Goal: Transaction & Acquisition: Purchase product/service

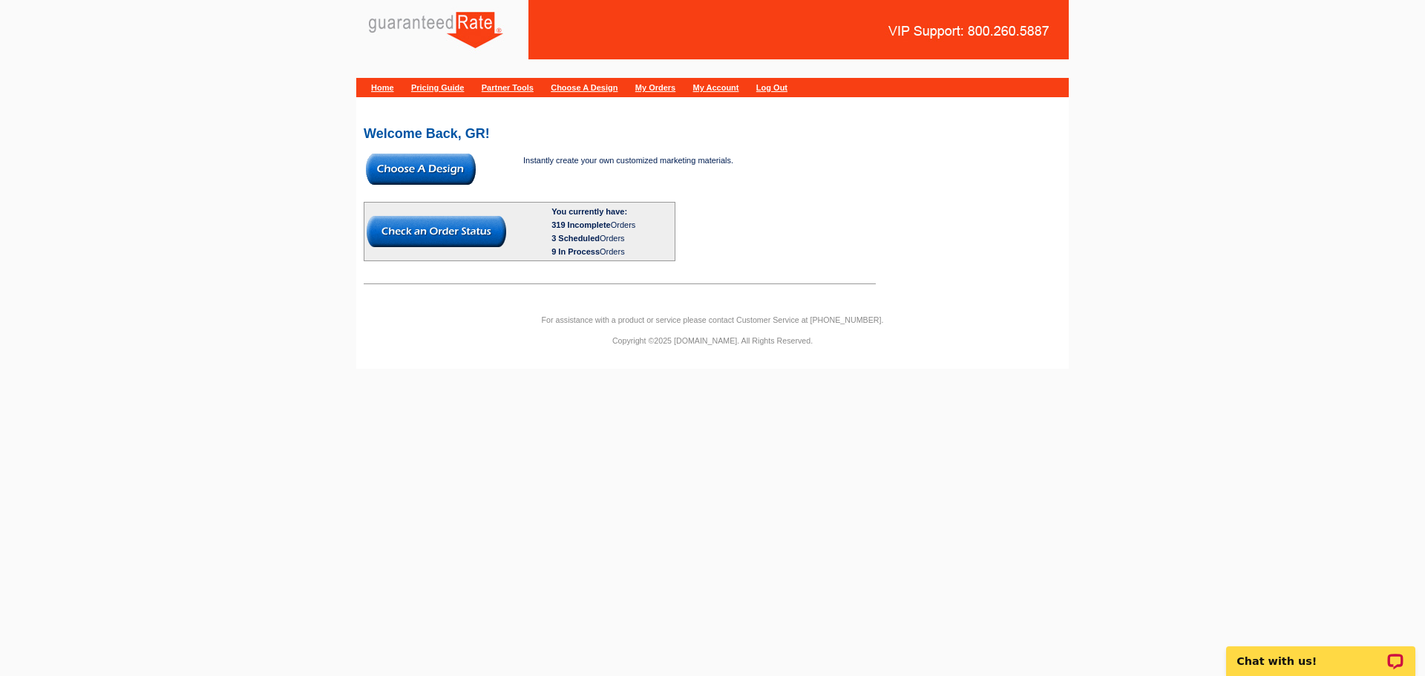
click at [418, 170] on img at bounding box center [421, 169] width 110 height 31
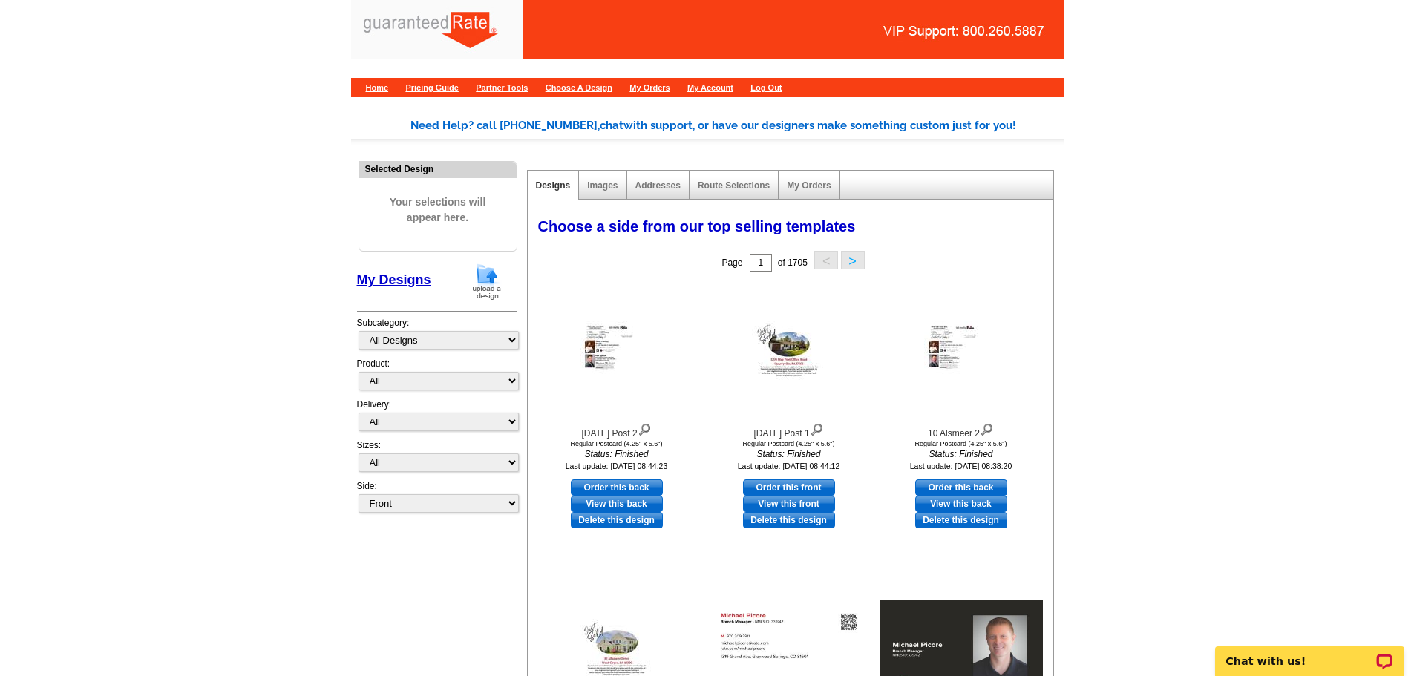
click at [467, 288] on div "My Designs" at bounding box center [437, 285] width 160 height 44
click at [497, 277] on img at bounding box center [486, 282] width 39 height 38
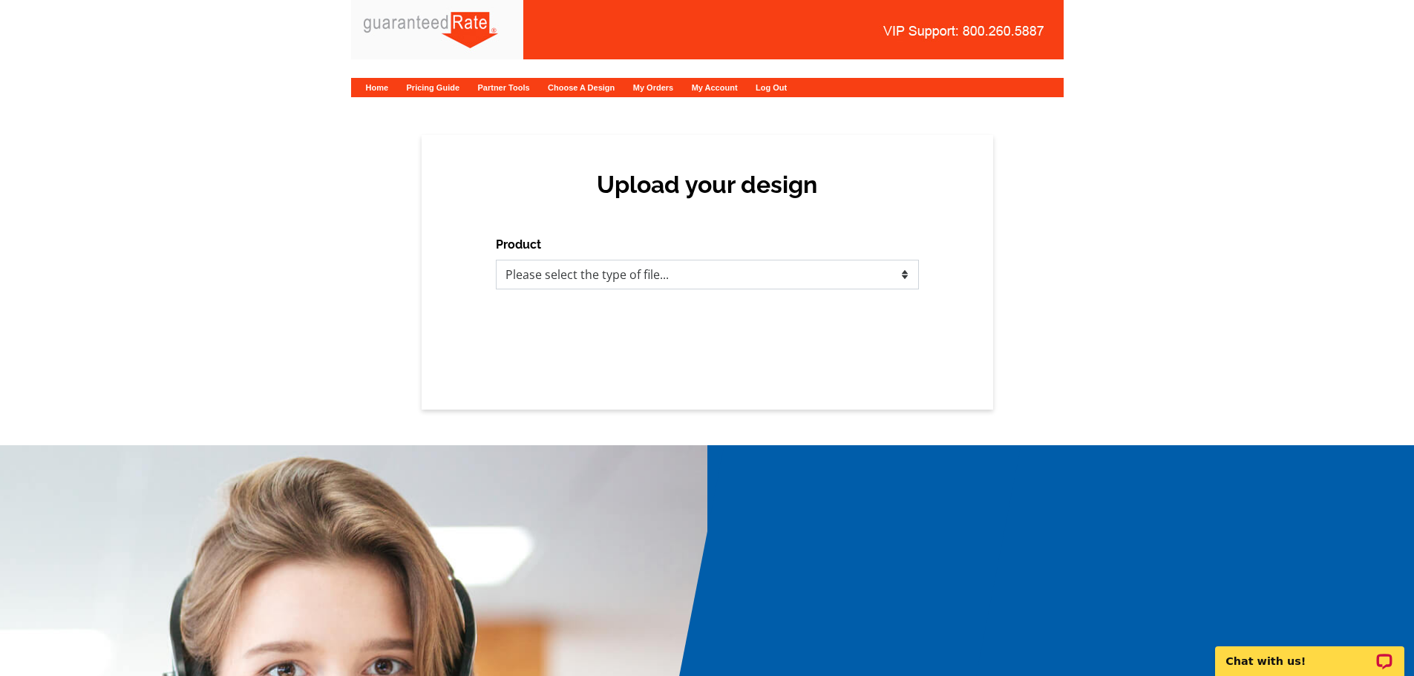
click at [666, 285] on select "Please select the type of file... Postcards Calendars Business Cards Letters an…" at bounding box center [707, 275] width 423 height 30
select select "1"
click at [496, 260] on select "Please select the type of file... Postcards Calendars Business Cards Letters an…" at bounding box center [707, 275] width 423 height 30
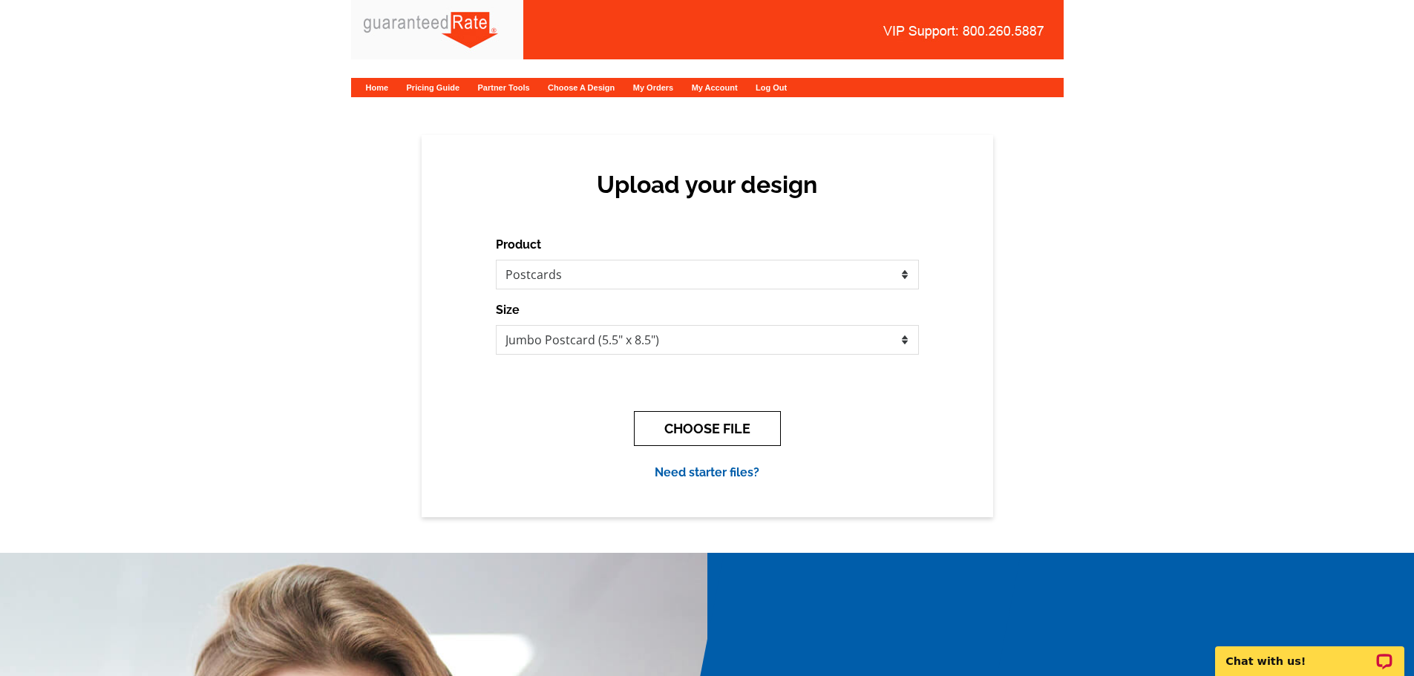
click at [689, 421] on button "CHOOSE FILE" at bounding box center [707, 428] width 147 height 35
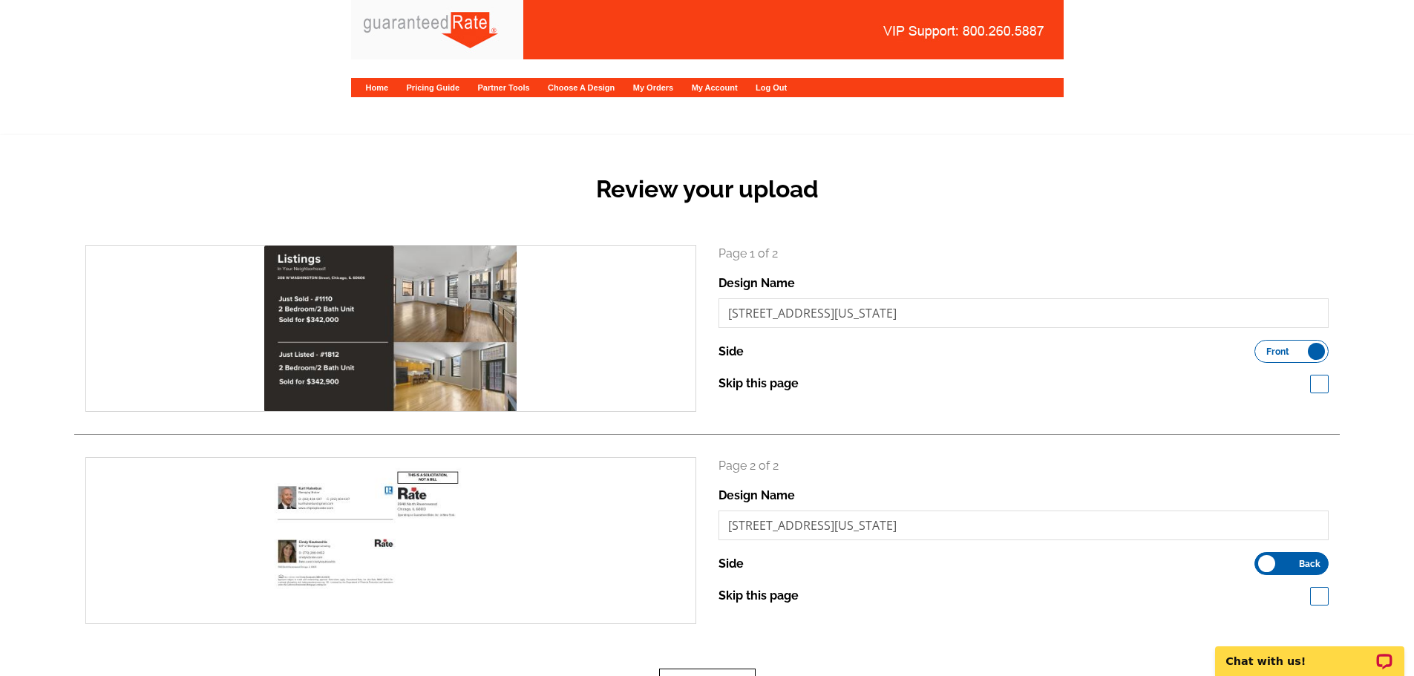
click at [706, 670] on button "Next" at bounding box center [707, 686] width 96 height 35
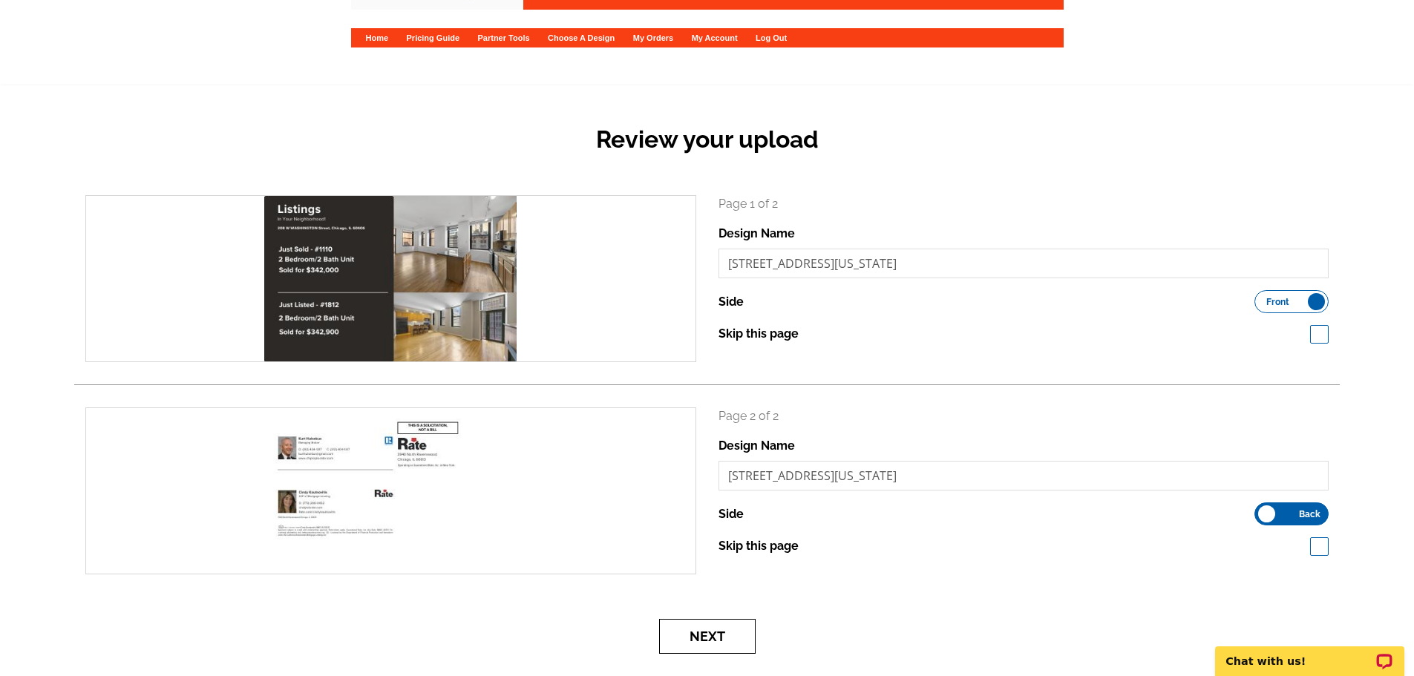
scroll to position [74, 0]
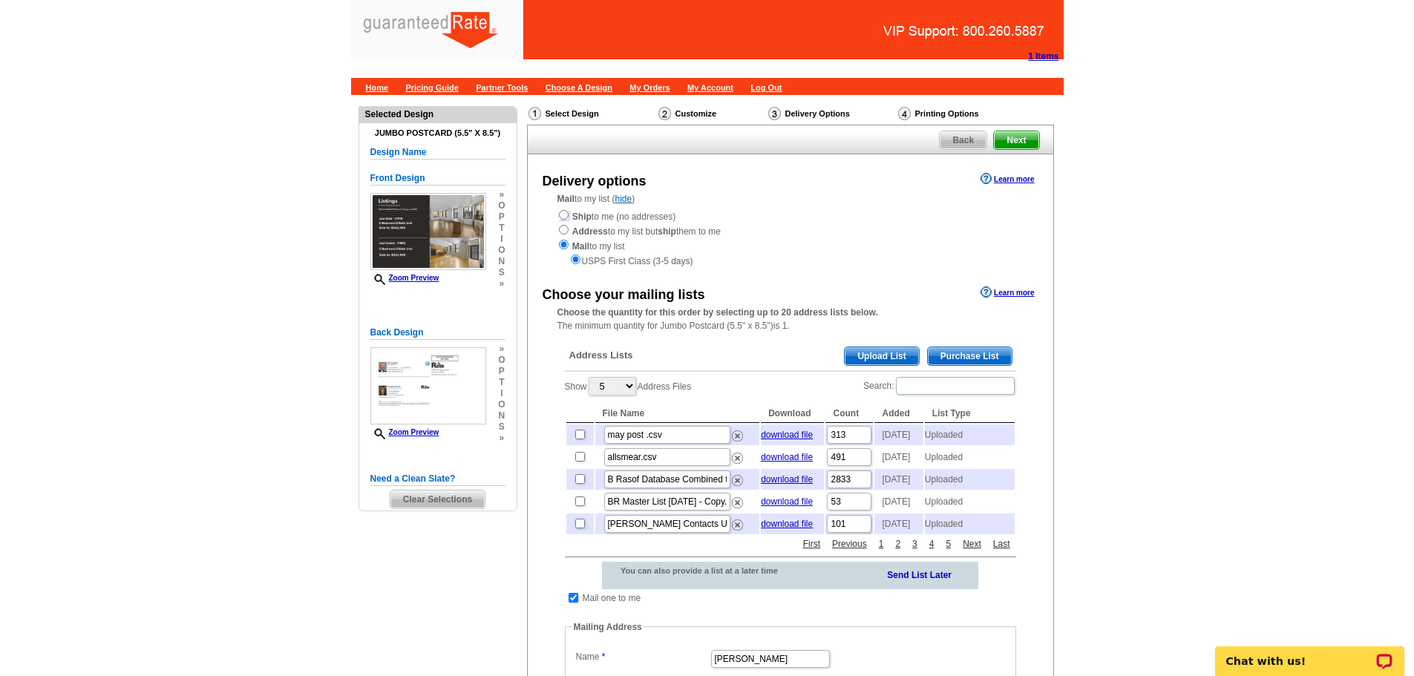
click at [562, 217] on input "radio" at bounding box center [564, 215] width 10 height 10
radio input "true"
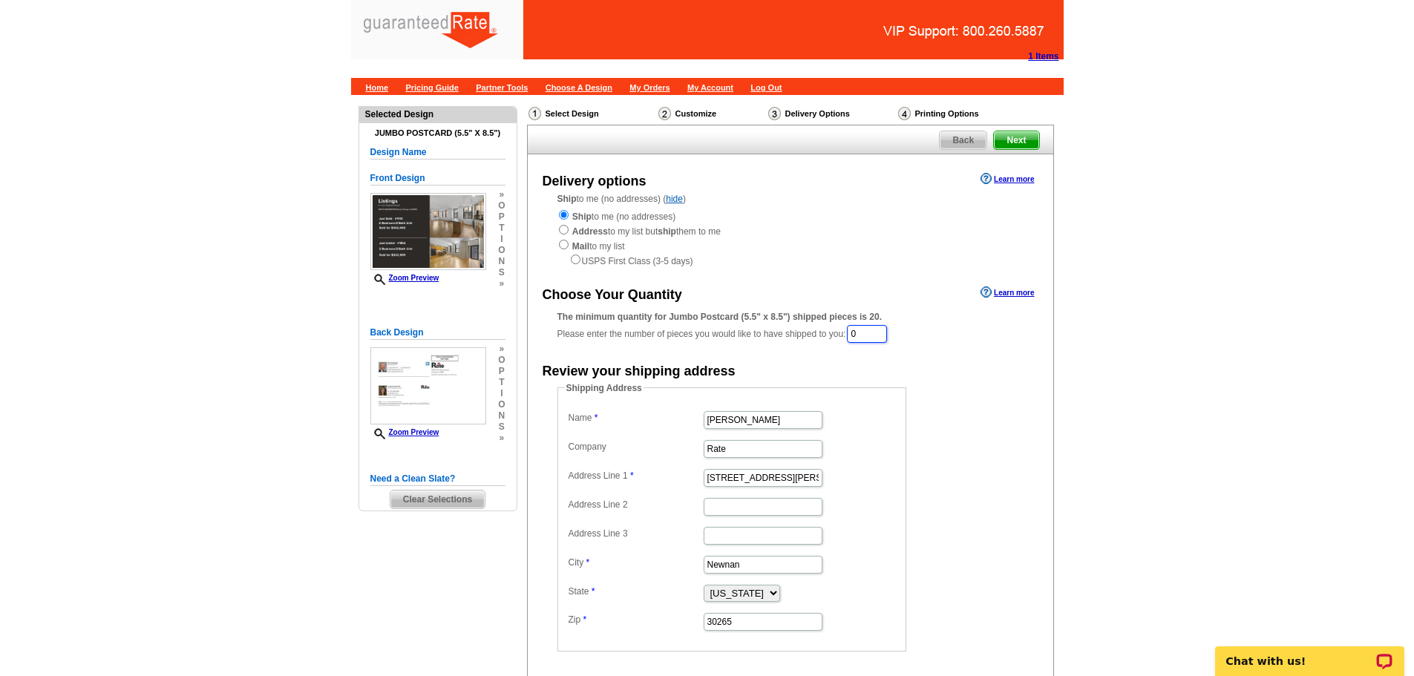
drag, startPoint x: 879, startPoint y: 339, endPoint x: 816, endPoint y: 340, distance: 62.3
click at [816, 340] on div "The minimum quantity for Jumbo Postcard (5.5" x 8.5") shipped pieces is 20. Ple…" at bounding box center [790, 327] width 466 height 34
type input "120"
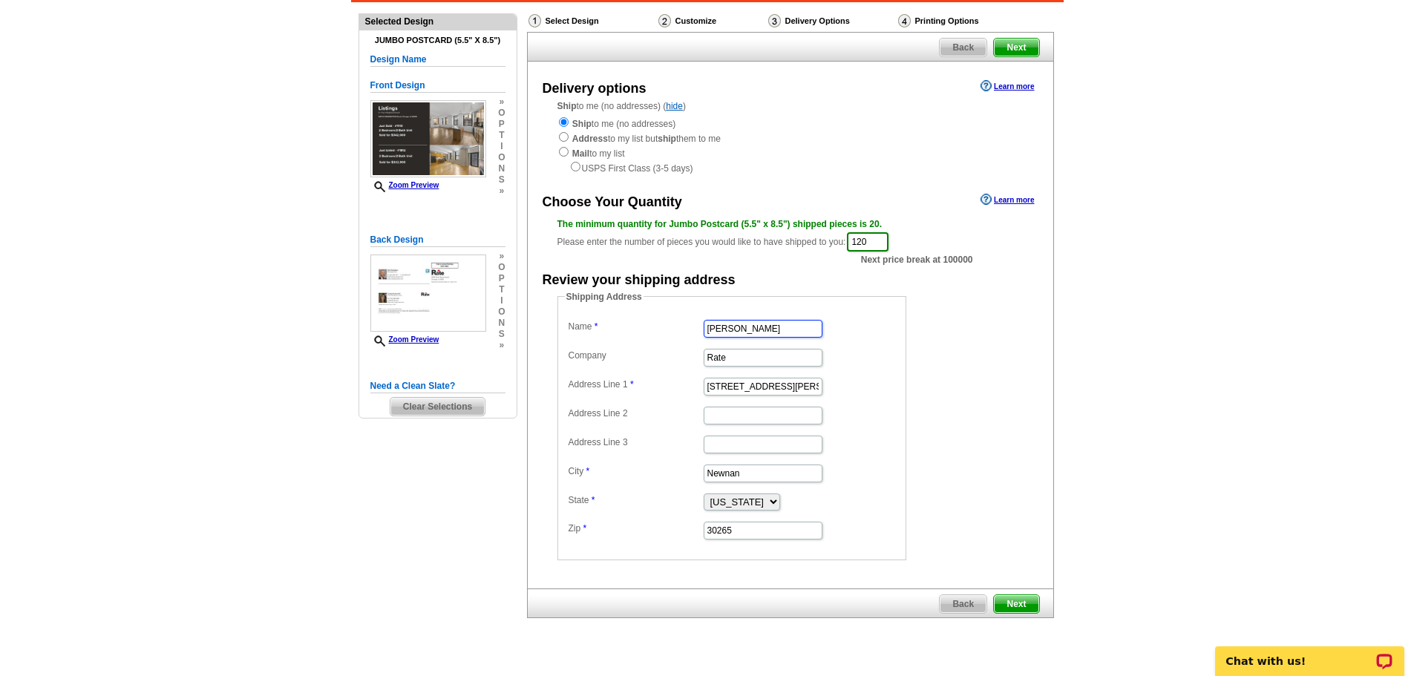
scroll to position [91, 0]
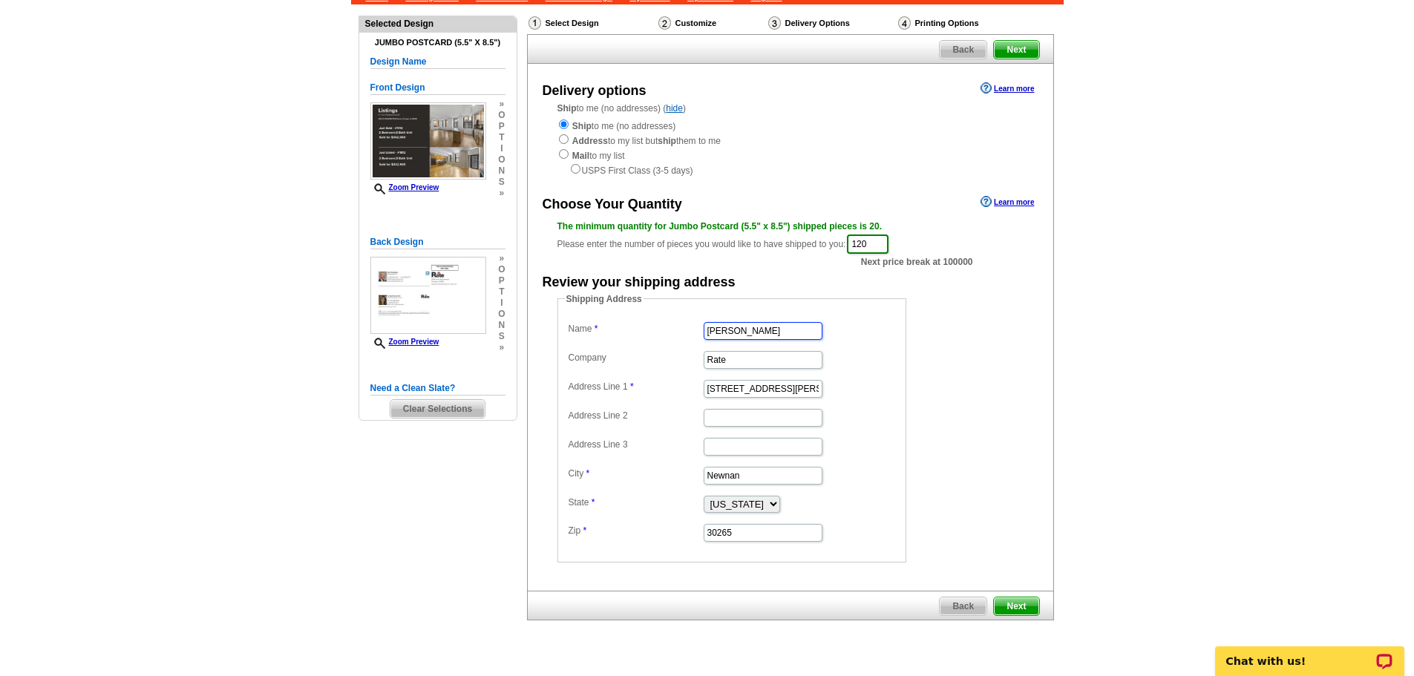
type input "Kurt Hulsebus"
drag, startPoint x: 762, startPoint y: 357, endPoint x: 603, endPoint y: 349, distance: 159.7
click at [603, 349] on dd "Rate" at bounding box center [732, 358] width 334 height 23
drag, startPoint x: 797, startPoint y: 390, endPoint x: 597, endPoint y: 375, distance: 201.0
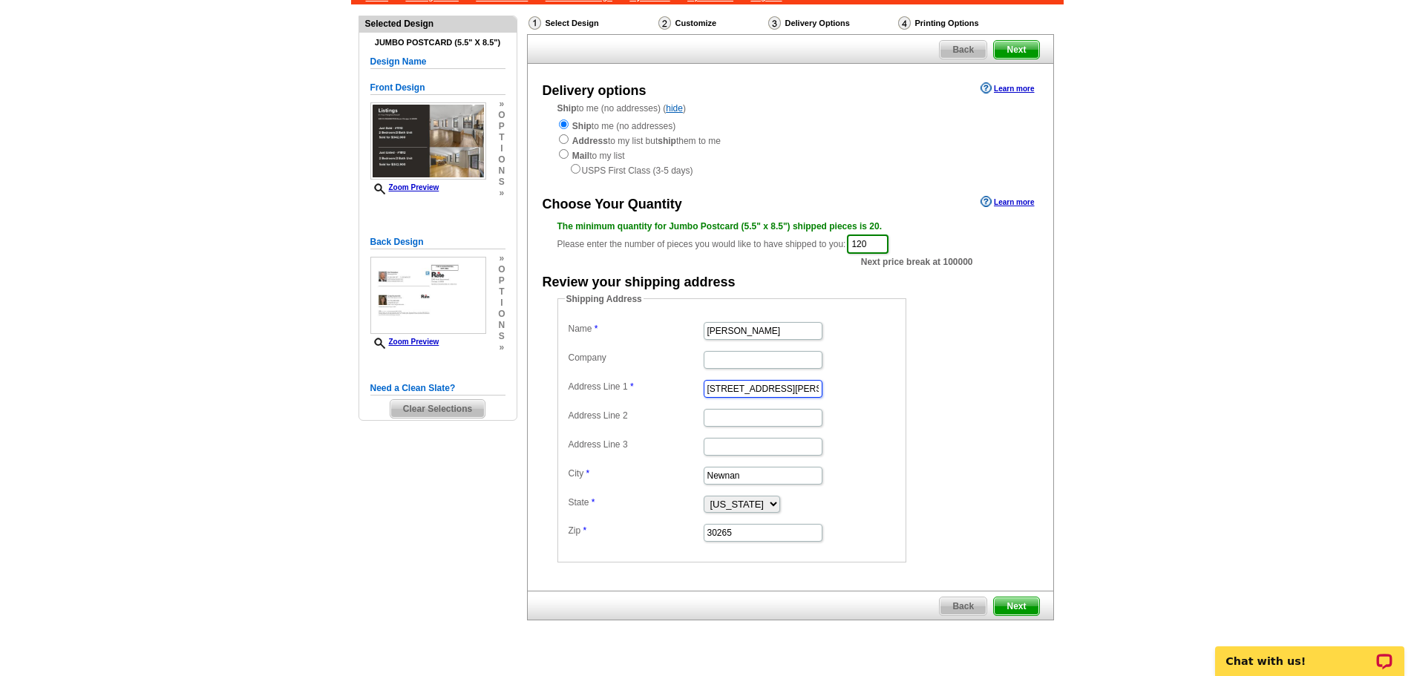
click at [597, 375] on dl "Name Kurt Hulsebus Company Address Line 1 34 Blake Ridge Address Line 2 Address…" at bounding box center [732, 430] width 334 height 225
paste input "22 North Lincoln Av"
type input "3422 North Lincoln Ave"
click at [734, 416] on input "Address Line 2" at bounding box center [762, 418] width 119 height 18
type input "Storefront"
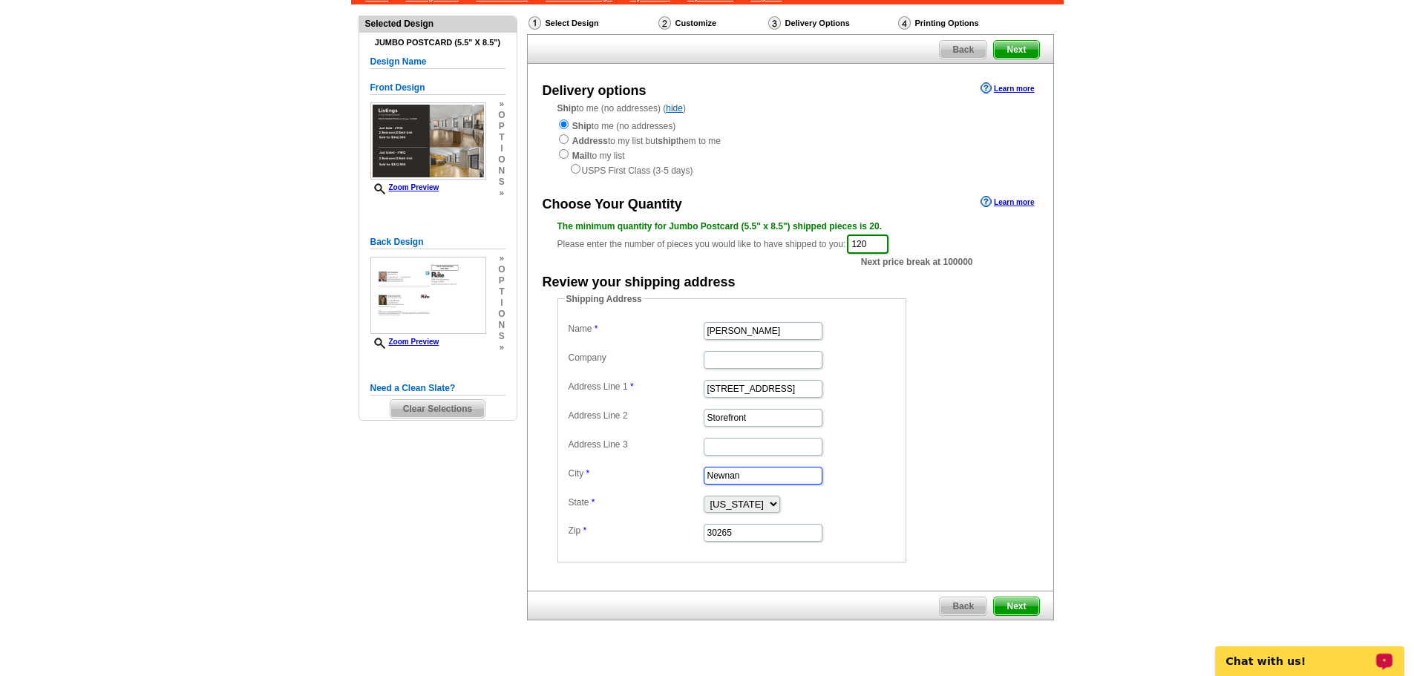
drag, startPoint x: 742, startPoint y: 474, endPoint x: 548, endPoint y: 457, distance: 194.4
click at [548, 457] on div "Shipping Address Name Kurt Hulsebus Company Address Line 1 3422 North Lincoln A…" at bounding box center [790, 427] width 525 height 270
paste input "Chicago"
type input "Chicago"
click at [750, 496] on select "Alabama Alaska Arizona Arkansas California Colorado Connecticut District of Col…" at bounding box center [741, 504] width 76 height 17
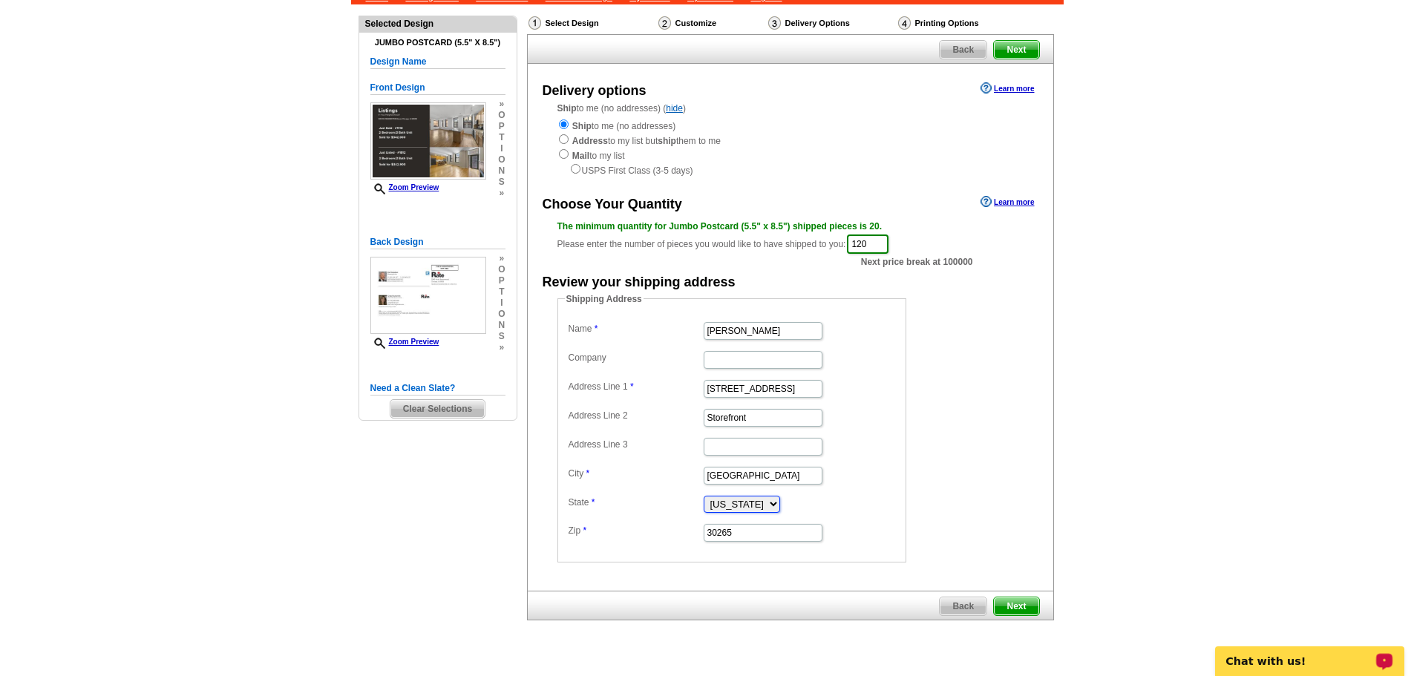
select select "IL"
click at [703, 496] on select "Alabama Alaska Arizona Arkansas California Colorado Connecticut District of Col…" at bounding box center [741, 504] width 76 height 17
drag, startPoint x: 735, startPoint y: 531, endPoint x: 525, endPoint y: 518, distance: 211.2
click at [525, 518] on div "Select Design Customize Delivery Options Printing Options Back Next Delivery op…" at bounding box center [789, 325] width 533 height 626
type input "60657"
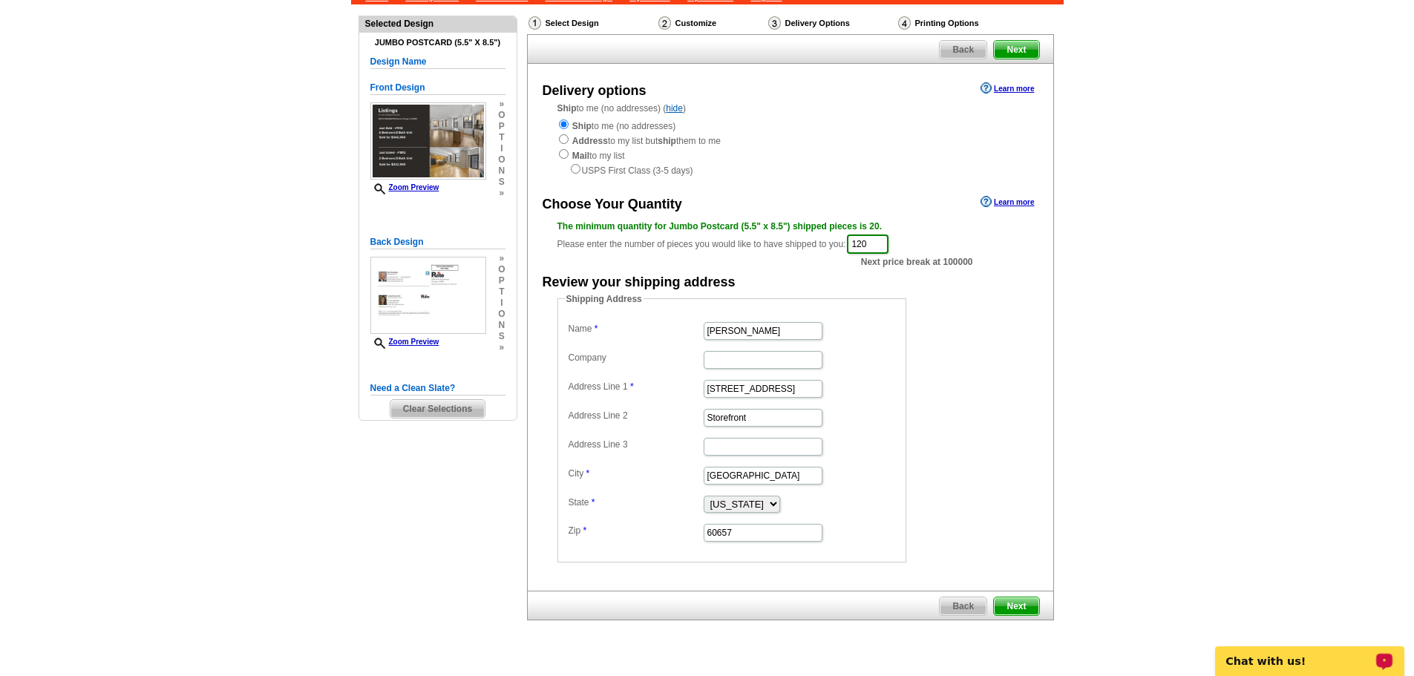
click at [1041, 394] on div "Shipping Address Name Kurt Hulsebus Company Address Line 1 3422 North Lincoln A…" at bounding box center [790, 427] width 525 height 270
click at [1012, 603] on span "Next" at bounding box center [1016, 606] width 45 height 18
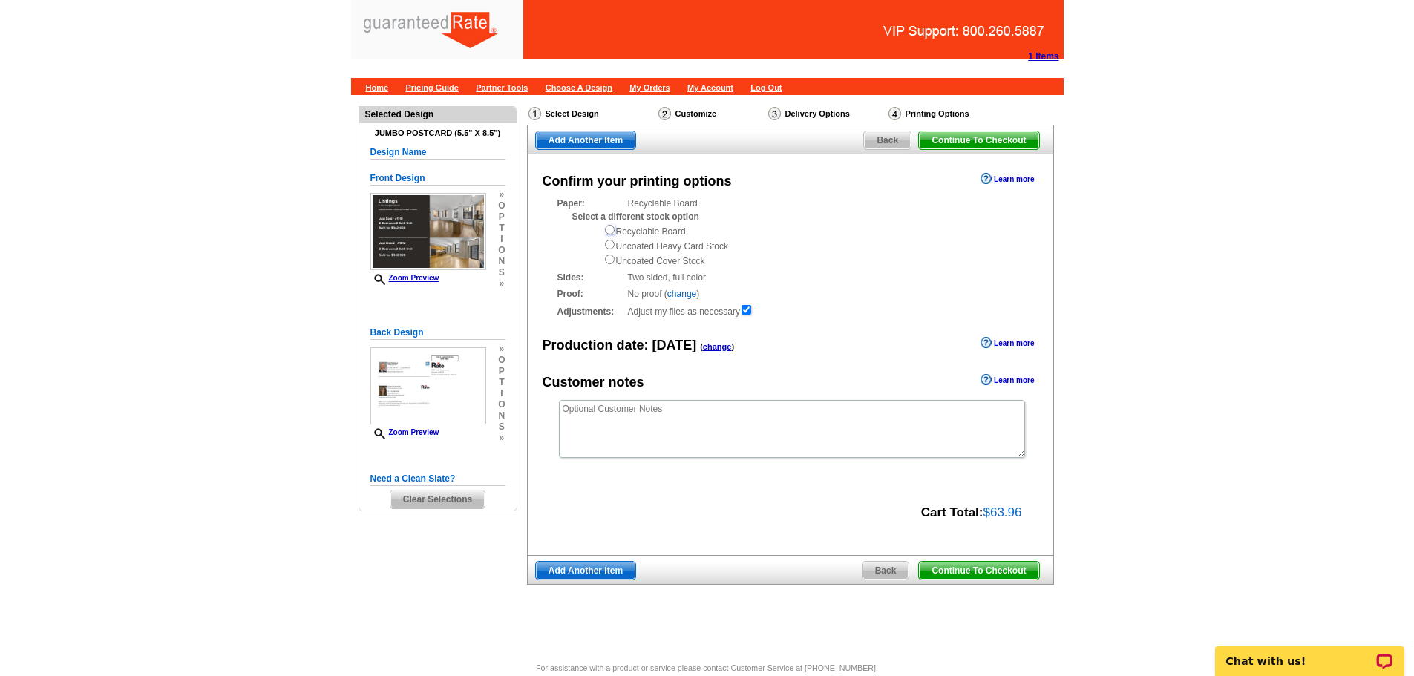
click at [611, 229] on input "radio" at bounding box center [610, 230] width 10 height 10
radio input "true"
click at [1005, 567] on span "Continue To Checkout" at bounding box center [978, 571] width 119 height 18
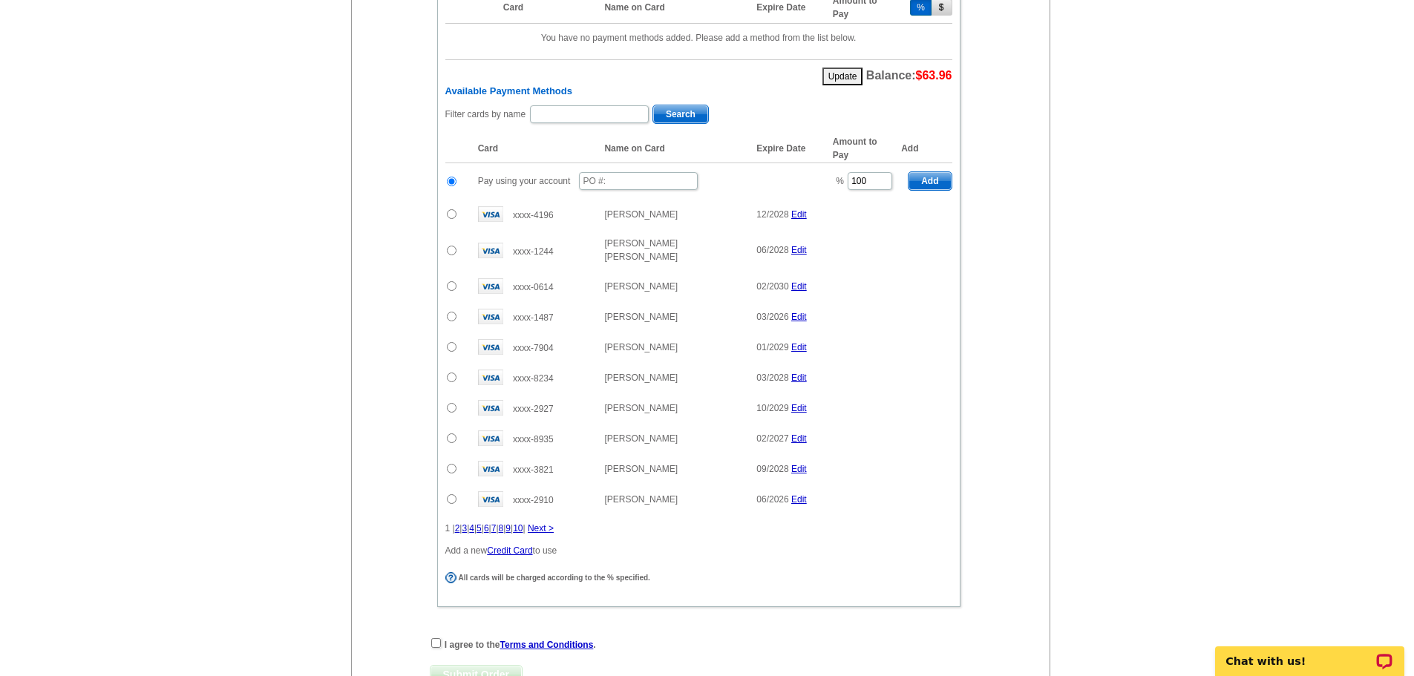
scroll to position [977, 0]
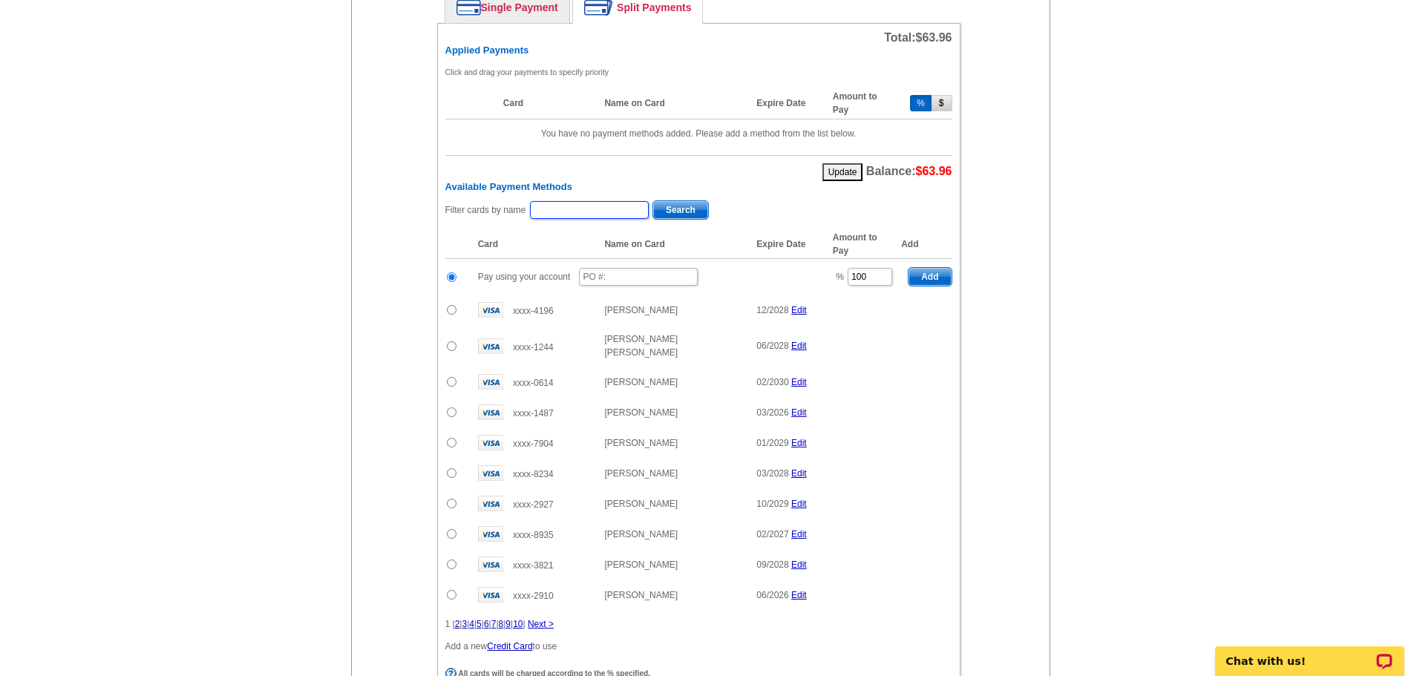
click at [549, 211] on input "text" at bounding box center [589, 210] width 119 height 18
type input "kurt hulsebus"
click at [667, 206] on span "Search" at bounding box center [680, 210] width 55 height 18
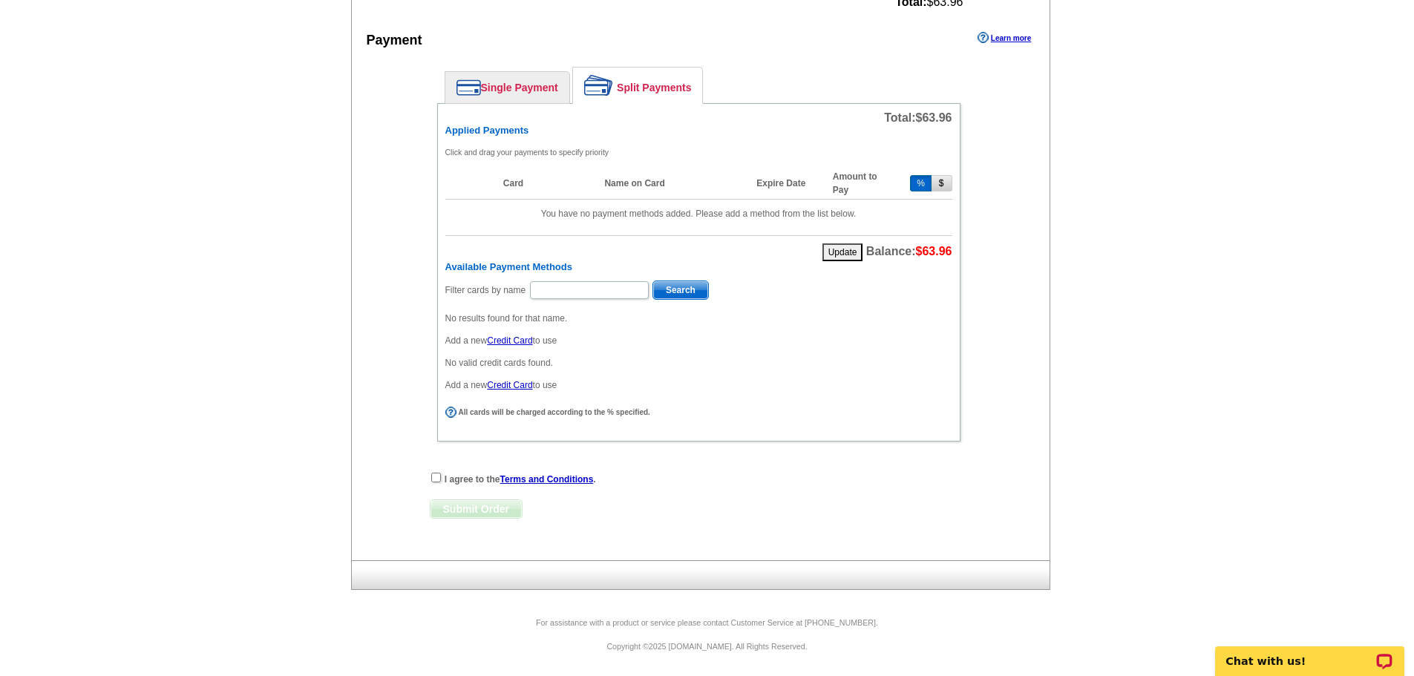
scroll to position [897, 0]
click at [592, 293] on input "text" at bounding box center [589, 290] width 119 height 18
type input "hulsebus"
click at [677, 292] on span "Search" at bounding box center [680, 290] width 55 height 18
click at [452, 352] on input "radio" at bounding box center [452, 355] width 10 height 10
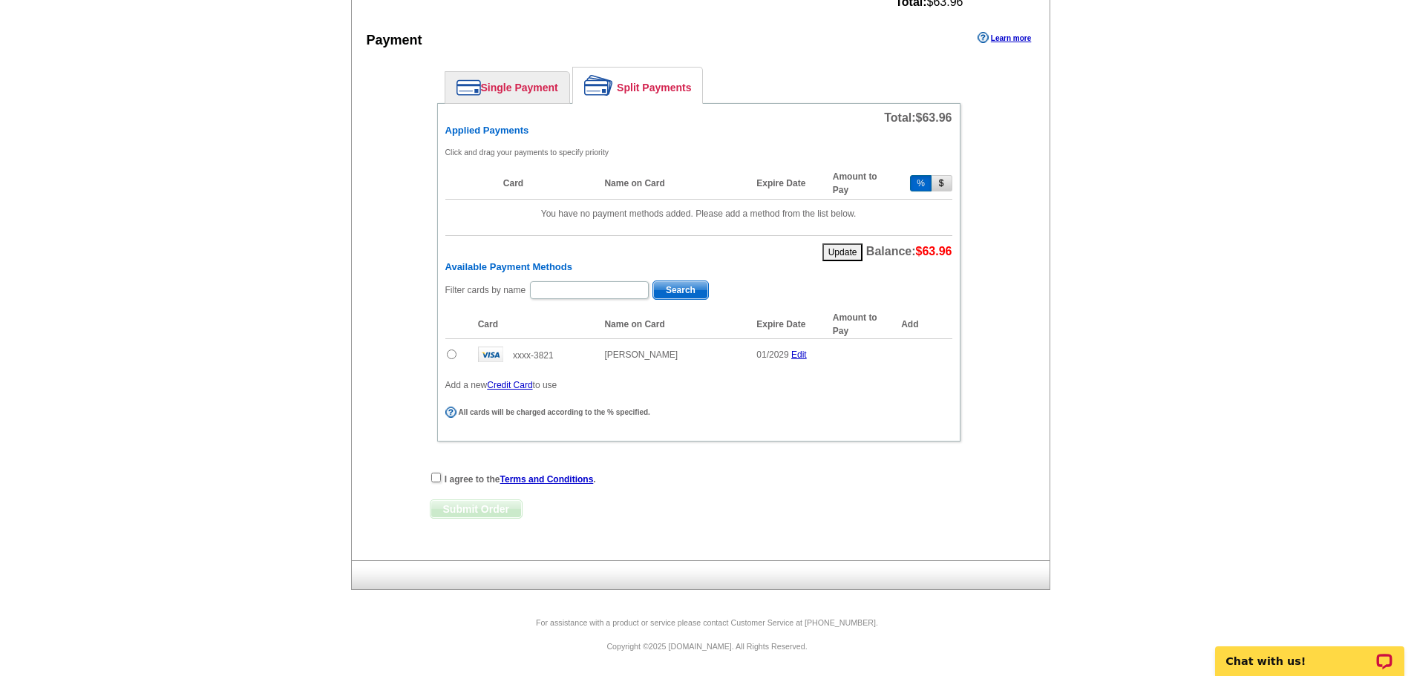
radio input "true"
drag, startPoint x: 879, startPoint y: 350, endPoint x: 816, endPoint y: 351, distance: 63.1
click at [816, 351] on tr "xxxx-3821 Kurt E Hulsebus 01/2029 Edit % 100 Add" at bounding box center [698, 357] width 507 height 36
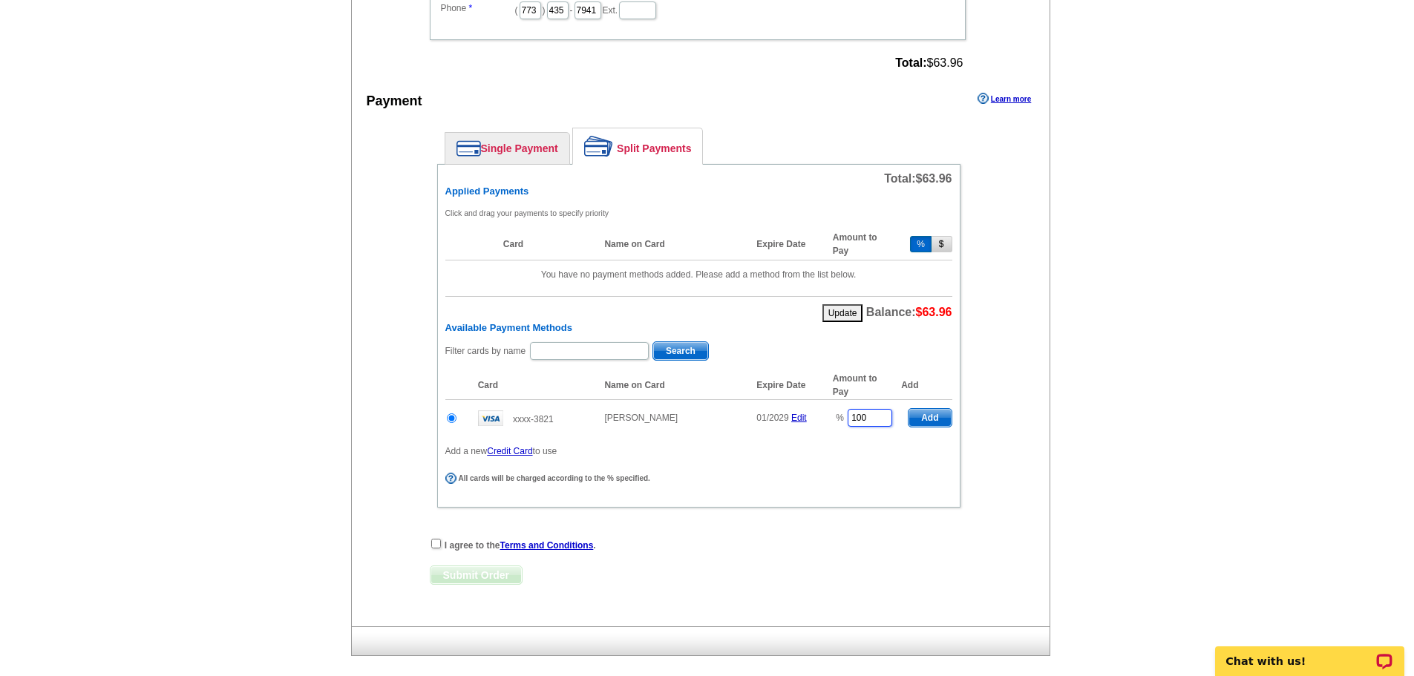
scroll to position [837, 0]
click at [580, 350] on input "text" at bounding box center [589, 350] width 119 height 18
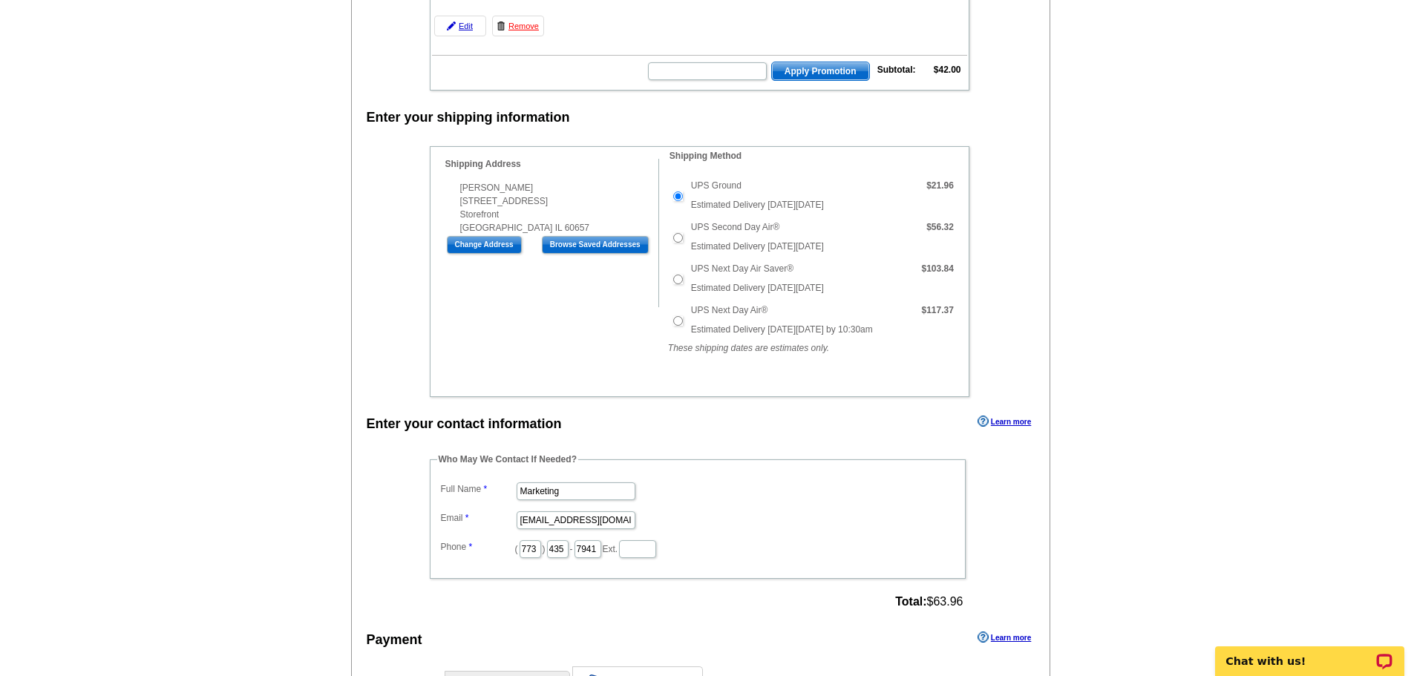
scroll to position [0, 0]
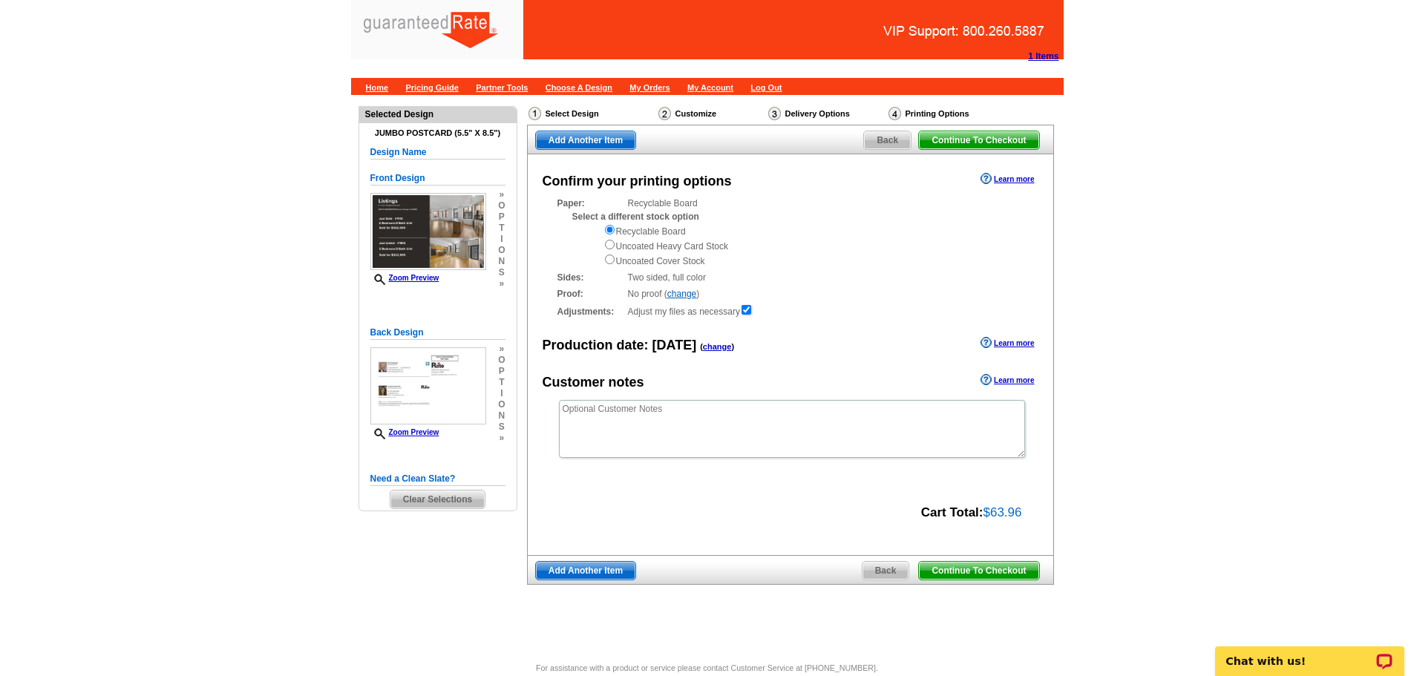
click at [1014, 574] on span "Continue To Checkout" at bounding box center [978, 571] width 119 height 18
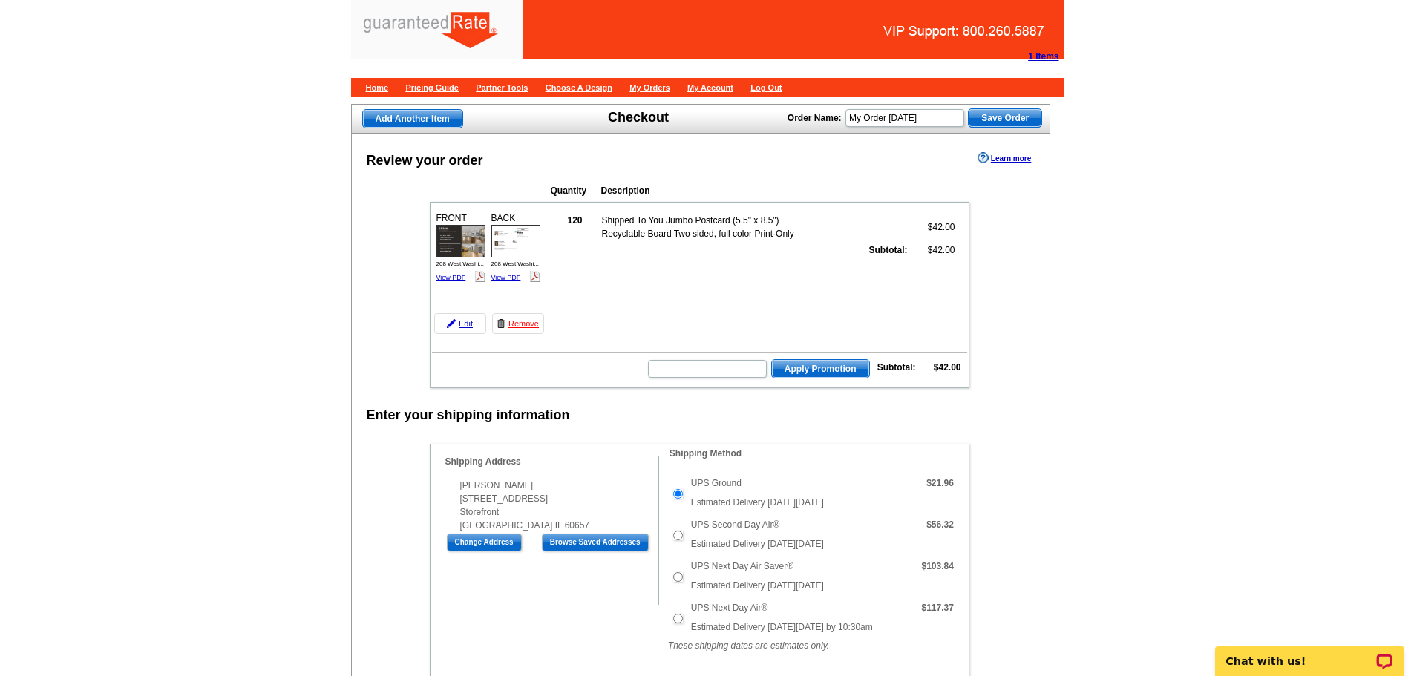
scroll to position [711, 0]
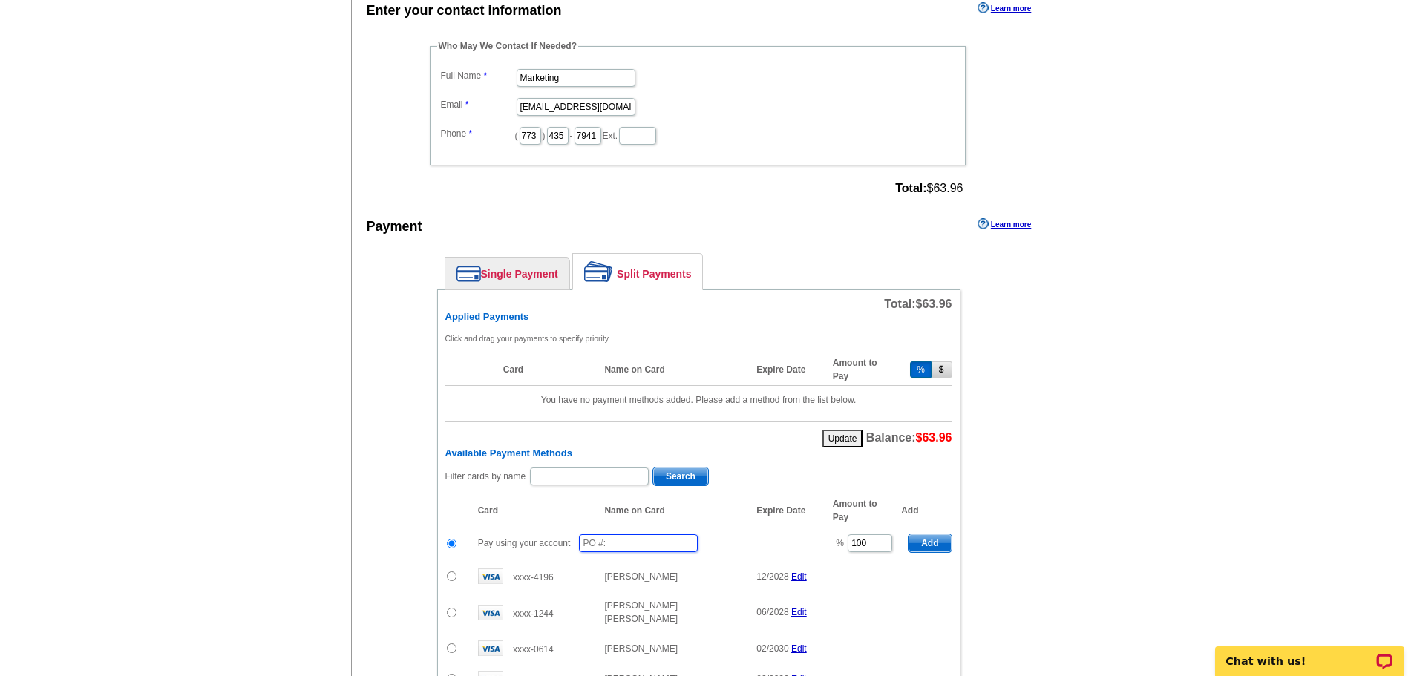
click at [620, 540] on input "text" at bounding box center [638, 543] width 119 height 18
type input "82125_1127_EF"
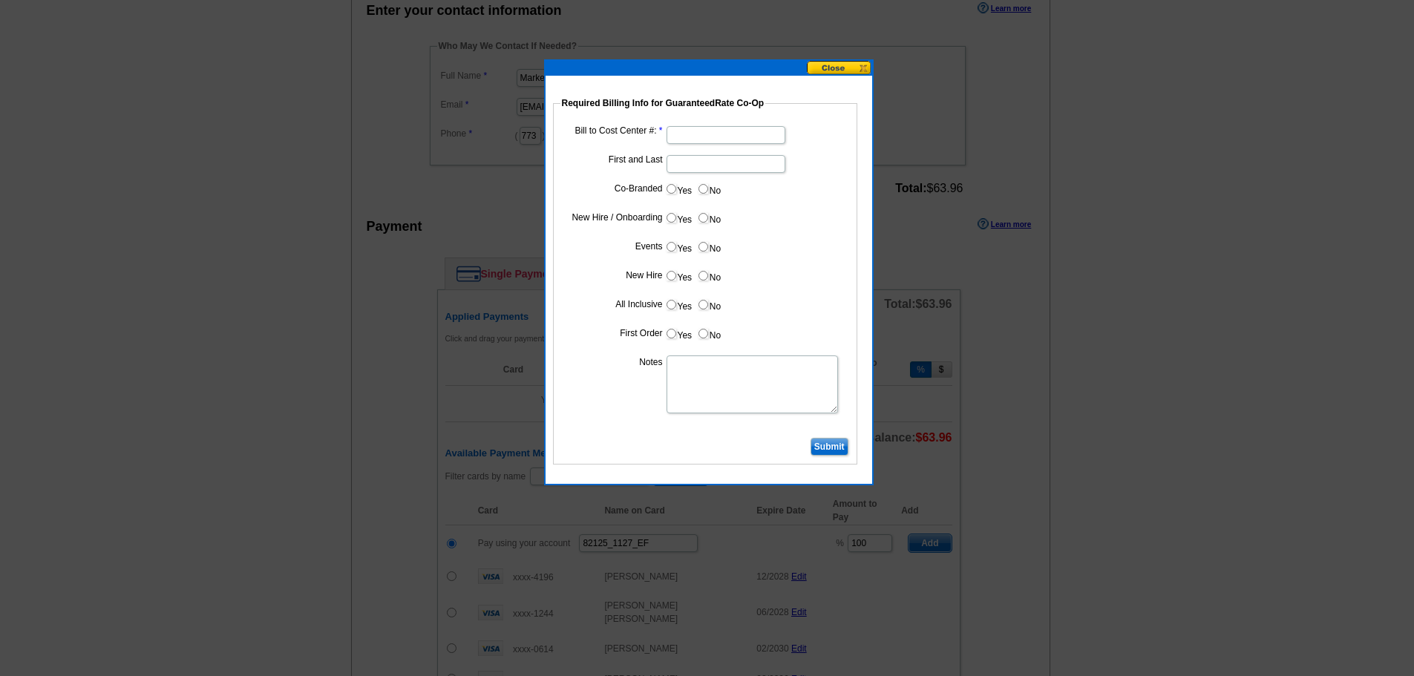
click at [675, 137] on input "Bill to Cost Center #:" at bounding box center [725, 135] width 119 height 18
type input "1001"
type input "[PERSON_NAME]"
click at [671, 189] on input "Yes" at bounding box center [671, 189] width 10 height 10
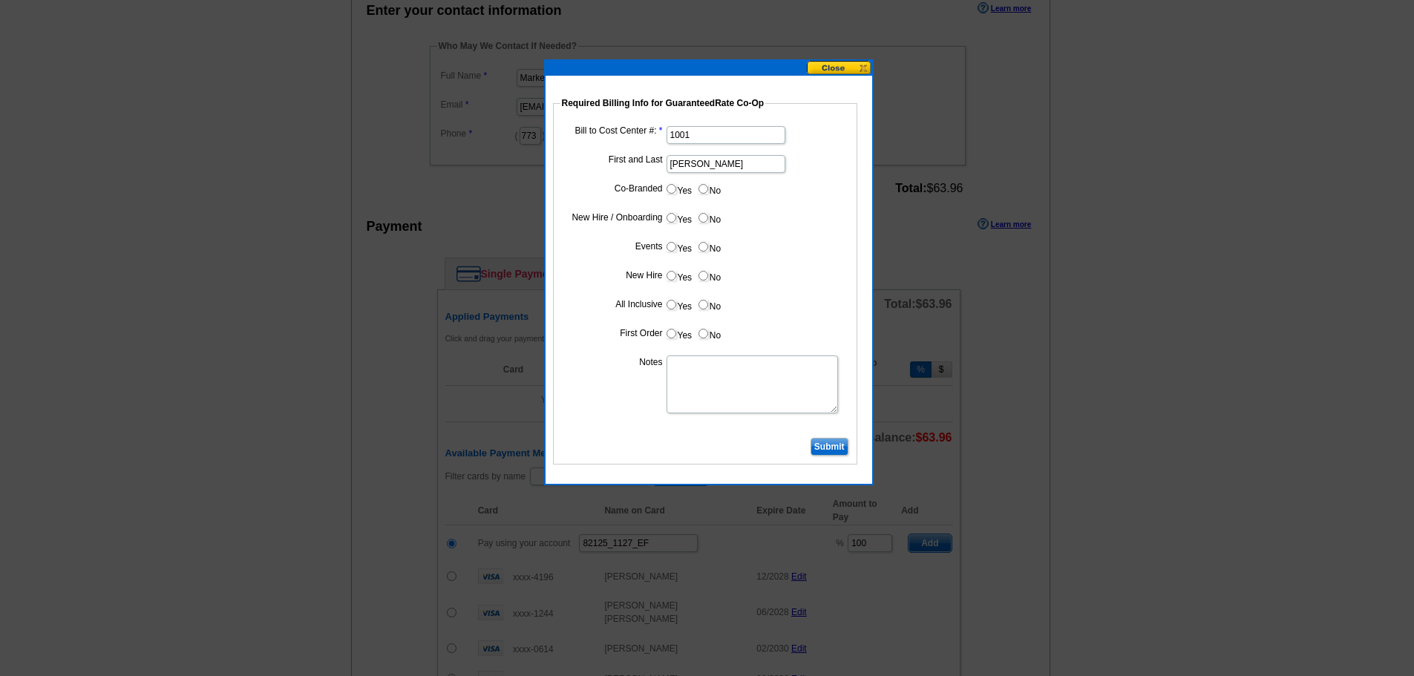
radio input "true"
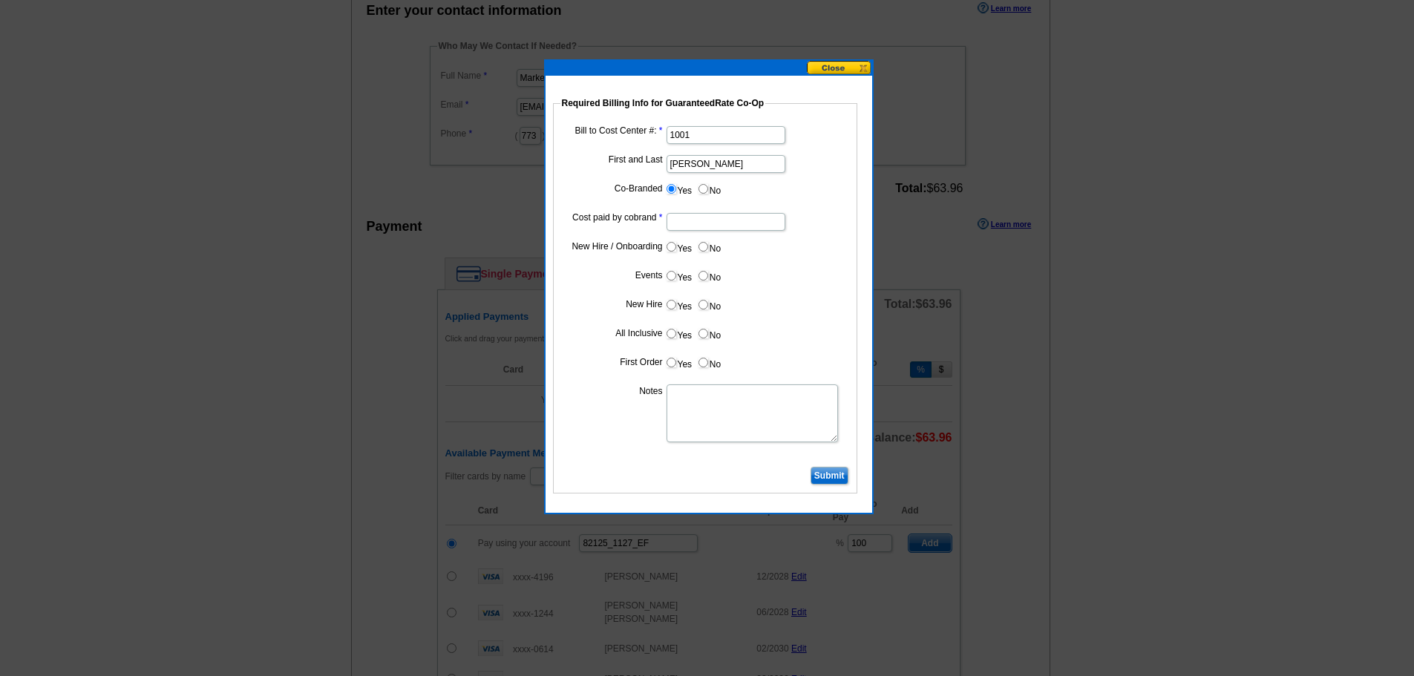
click at [675, 223] on input "Cost paid by cobrand" at bounding box center [725, 222] width 119 height 18
type input "50%"
click at [705, 247] on input "No" at bounding box center [703, 247] width 10 height 10
radio input "true"
click at [706, 280] on label "No" at bounding box center [709, 275] width 24 height 17
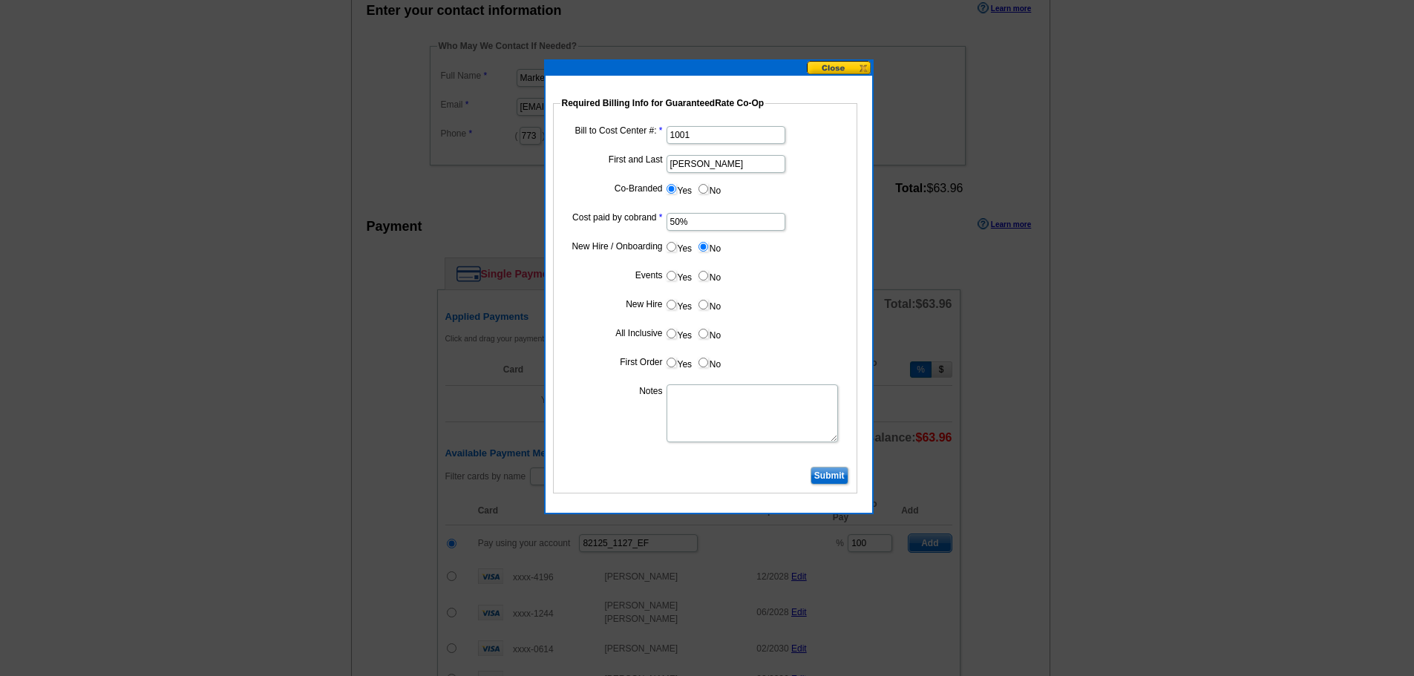
click at [706, 280] on input "No" at bounding box center [703, 276] width 10 height 10
radio input "true"
click at [709, 298] on label "No" at bounding box center [709, 304] width 24 height 17
click at [708, 300] on input "No" at bounding box center [703, 305] width 10 height 10
radio input "true"
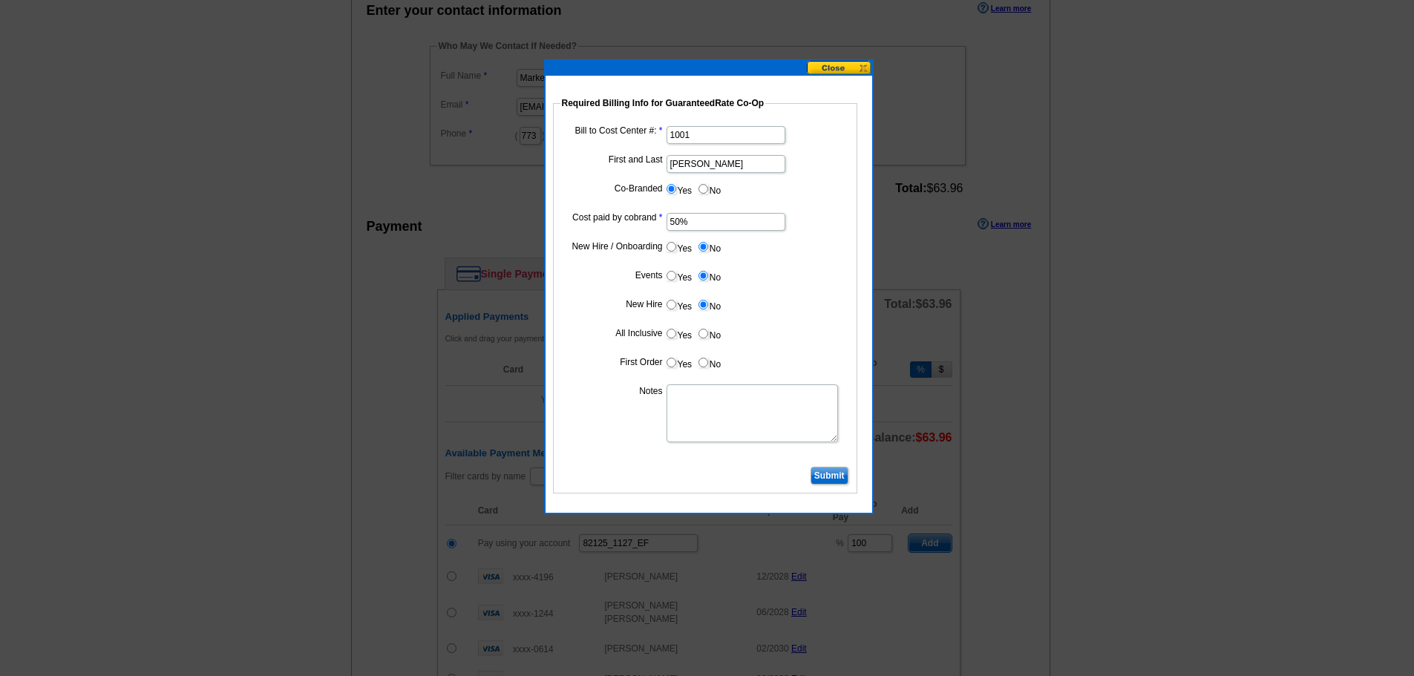
click at [705, 345] on dd "Yes No" at bounding box center [704, 336] width 289 height 23
click at [702, 329] on input "No" at bounding box center [703, 334] width 10 height 10
radio input "true"
click at [701, 370] on label "No" at bounding box center [709, 362] width 24 height 17
click at [701, 367] on input "No" at bounding box center [703, 363] width 10 height 10
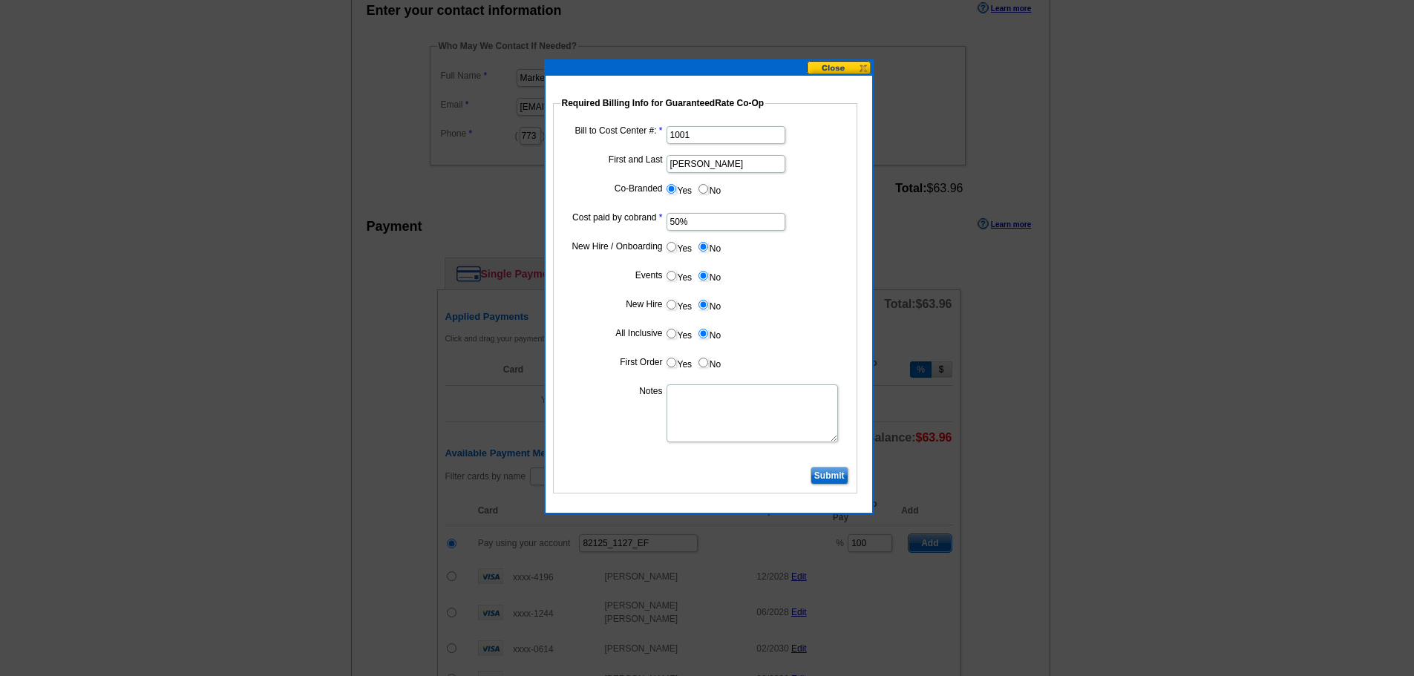
radio input "true"
click at [701, 399] on textarea "Notes" at bounding box center [751, 413] width 171 height 58
type textarea "bill to cost center"
click at [841, 472] on input "Submit" at bounding box center [829, 476] width 38 height 18
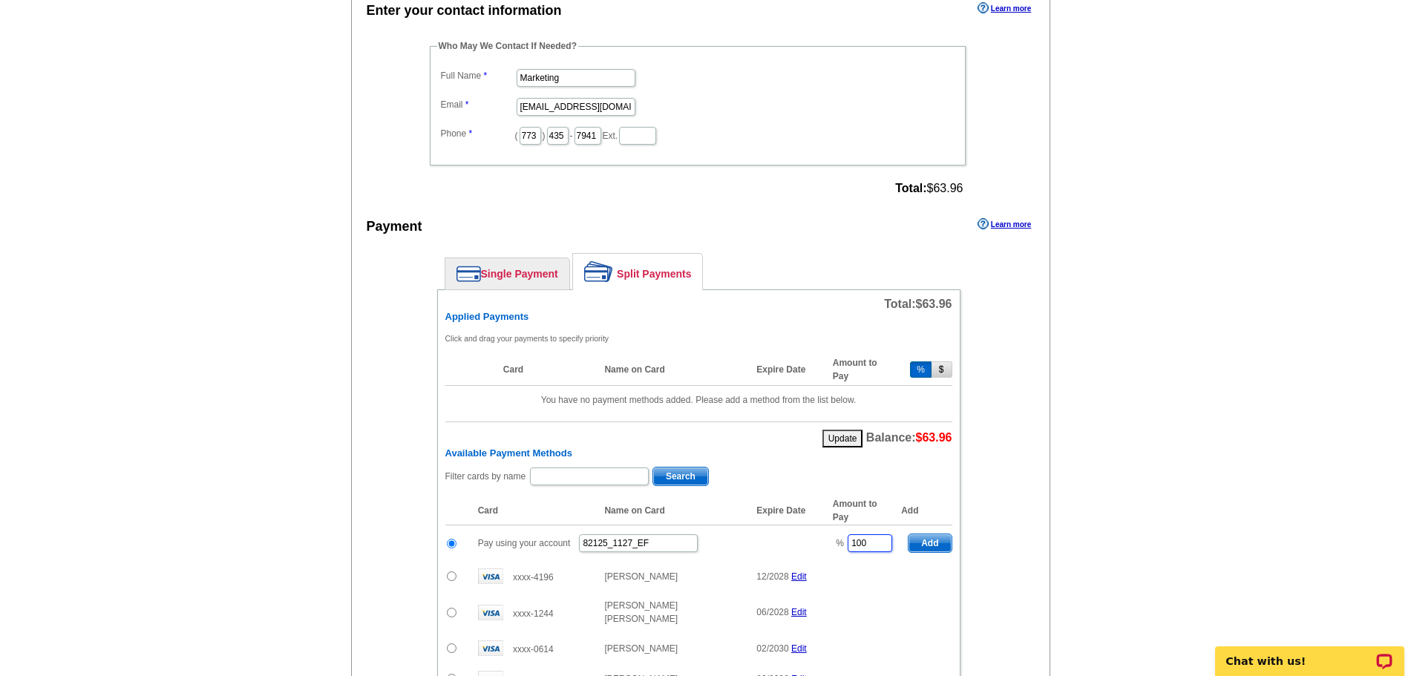
drag, startPoint x: 876, startPoint y: 541, endPoint x: 802, endPoint y: 550, distance: 74.7
click at [802, 550] on tr "Pay using your account 82125_1127_EF % 100 Add" at bounding box center [698, 543] width 507 height 36
click at [931, 542] on span "Add" at bounding box center [929, 543] width 42 height 18
type input "100"
radio input "false"
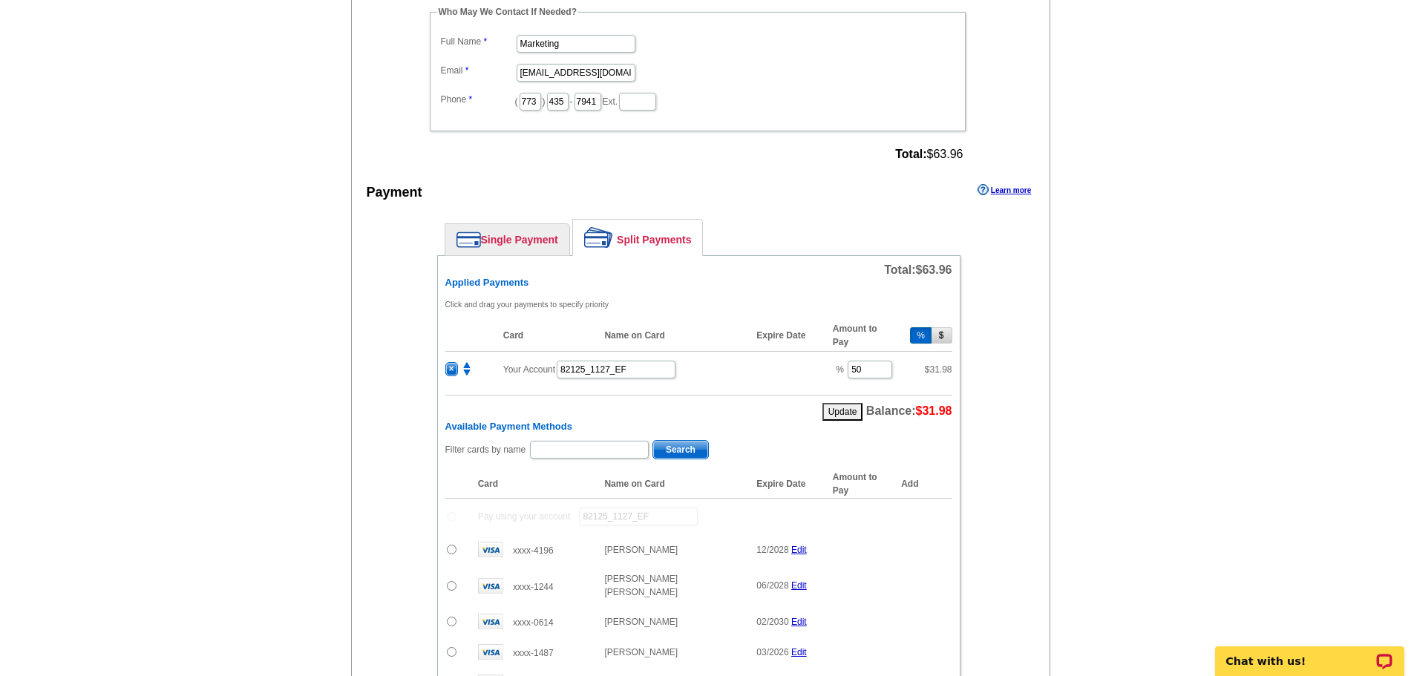
scroll to position [795, 0]
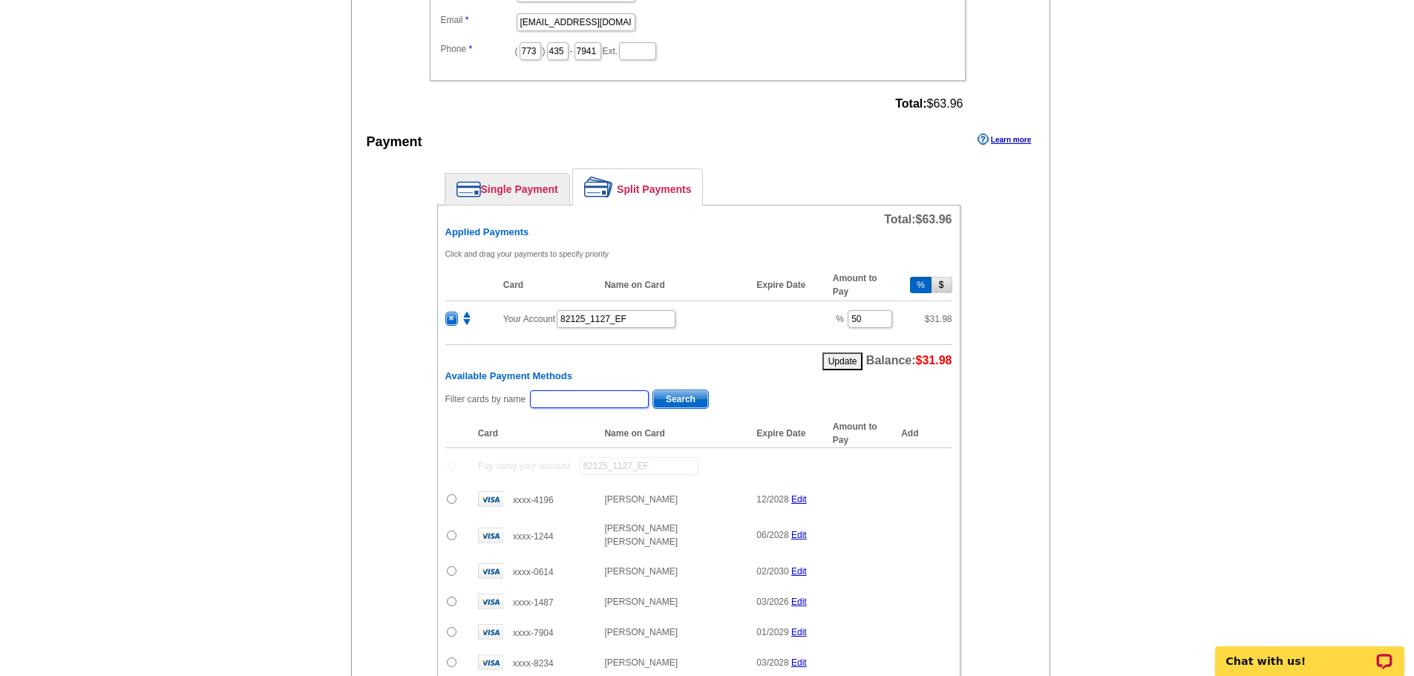
click at [591, 404] on input "text" at bounding box center [589, 399] width 119 height 18
type input "hulsebus"
click at [672, 403] on span "Search" at bounding box center [680, 399] width 55 height 18
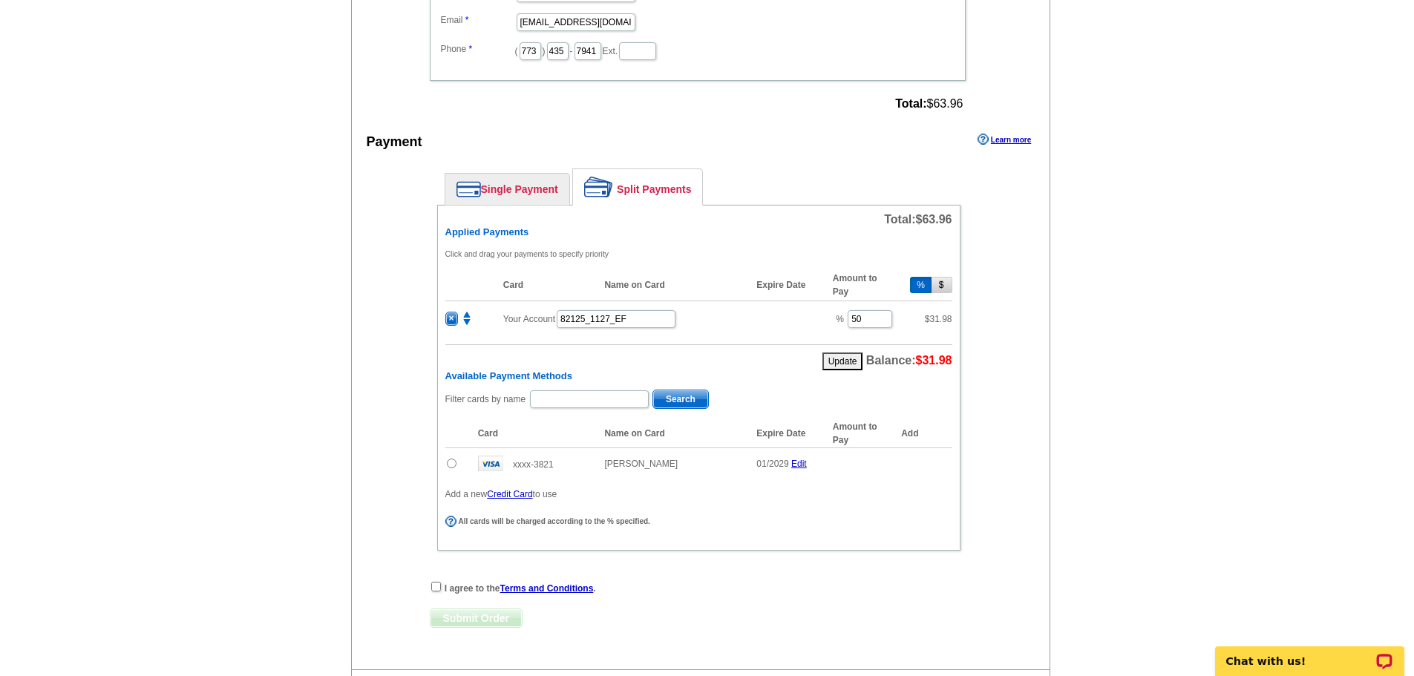
click at [449, 462] on input "radio" at bounding box center [452, 464] width 10 height 10
click at [923, 469] on span "Add" at bounding box center [929, 466] width 42 height 18
radio input "false"
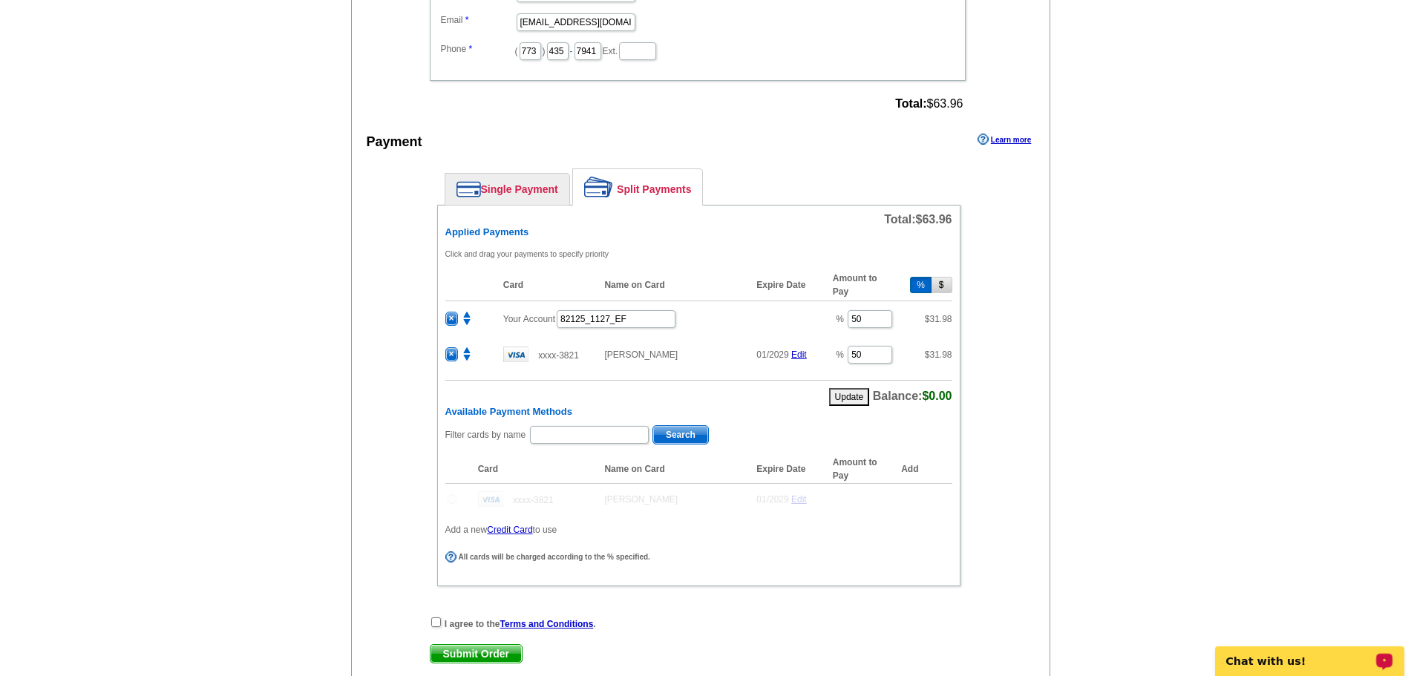
scroll to position [0, 0]
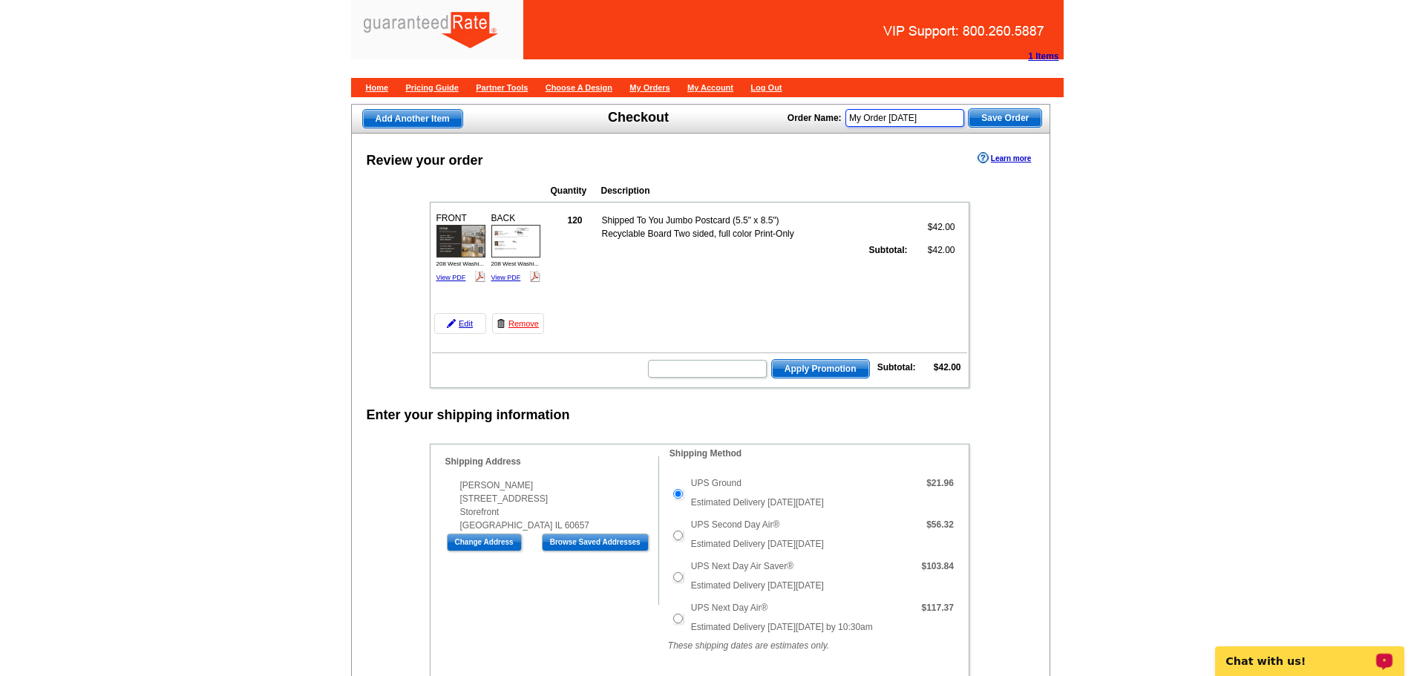
drag, startPoint x: 943, startPoint y: 119, endPoint x: 645, endPoint y: 107, distance: 298.6
click at [649, 110] on div "Add Another Item Checkout Order Name: My Order 2025-08-21 Save Order" at bounding box center [701, 119] width 700 height 30
type input "Kurt and Cindy Postcard 8.21"
click at [980, 123] on span "Save Order" at bounding box center [1004, 118] width 73 height 18
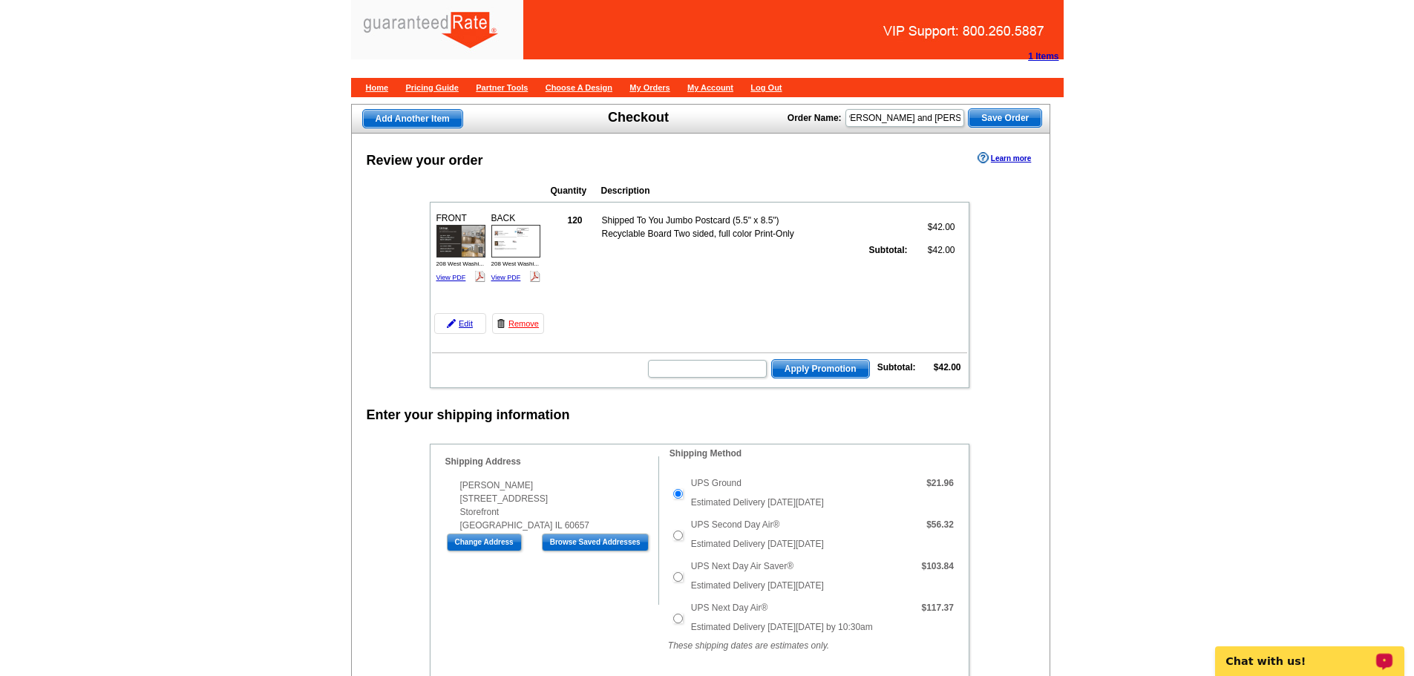
scroll to position [0, 0]
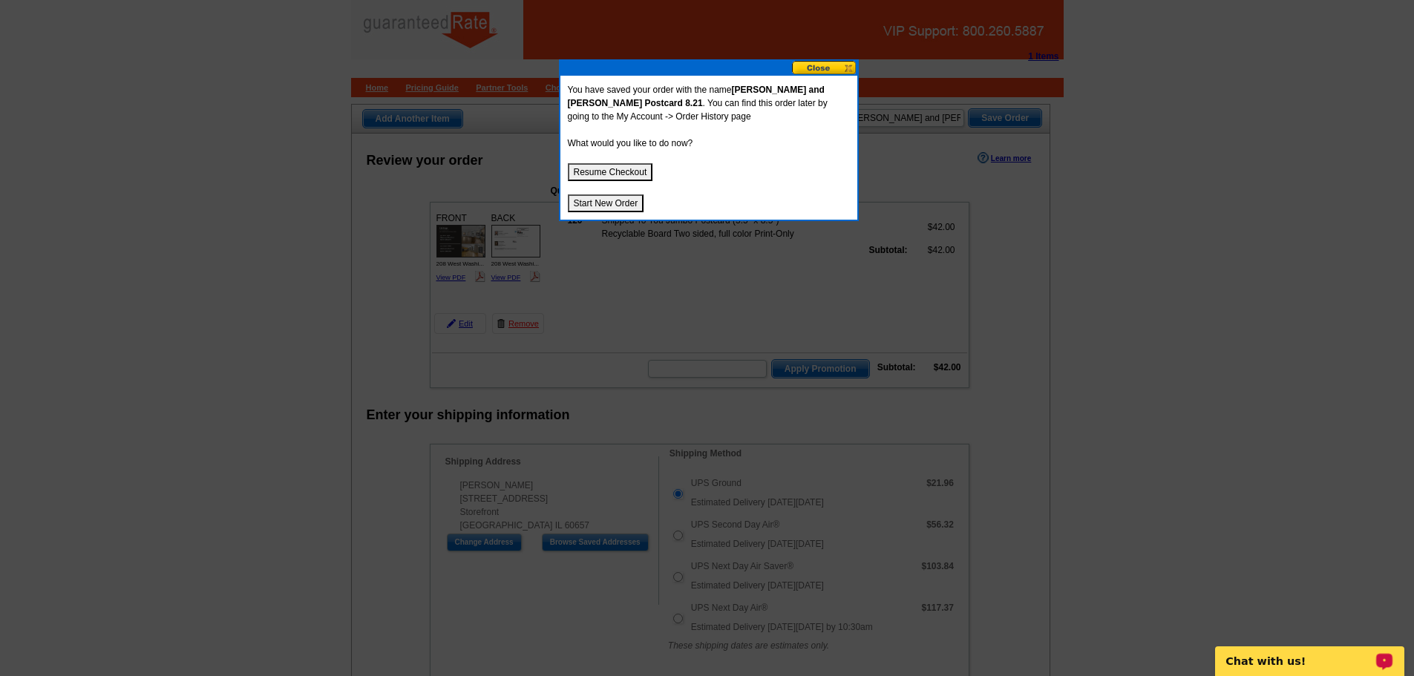
click at [623, 206] on button "Start New Order" at bounding box center [606, 203] width 76 height 18
